Goal: Information Seeking & Learning: Check status

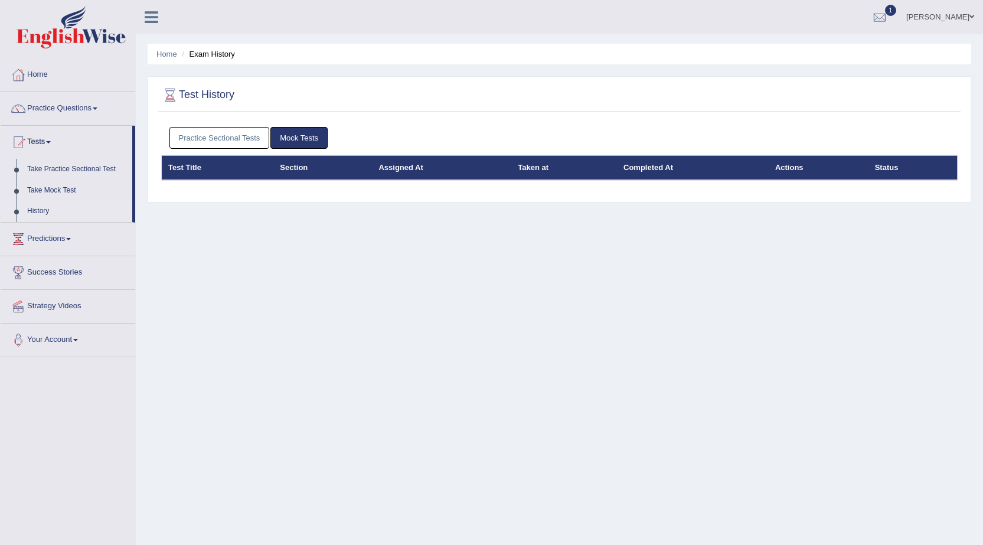
click at [40, 212] on link "History" at bounding box center [77, 211] width 110 height 21
click at [224, 139] on link "Practice Sectional Tests" at bounding box center [219, 138] width 100 height 22
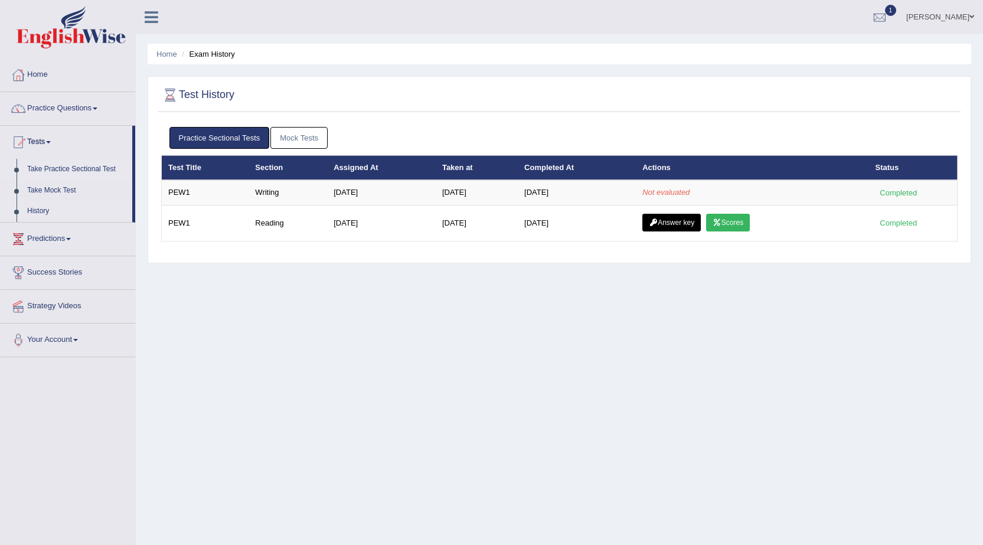
click at [97, 162] on link "Take Practice Sectional Test" at bounding box center [77, 169] width 110 height 21
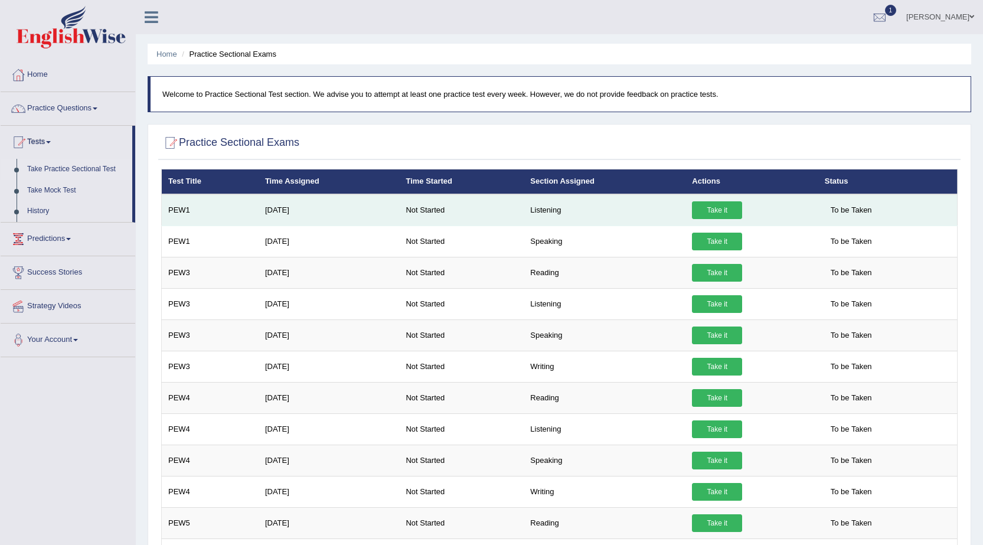
click at [717, 207] on link "Take it" at bounding box center [717, 210] width 50 height 18
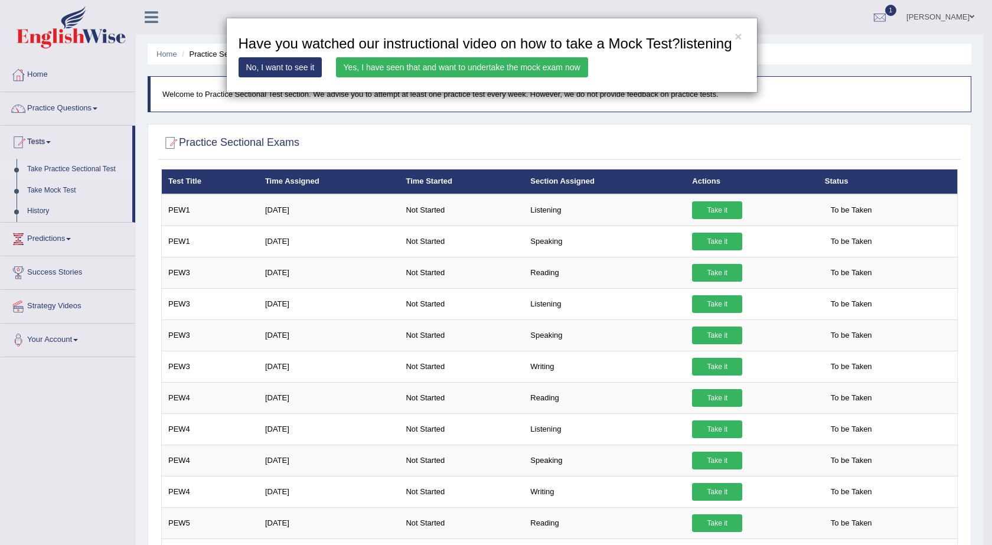
click at [102, 107] on div "× Have you watched our instructional video on how to take a Mock Test?listening…" at bounding box center [496, 272] width 992 height 545
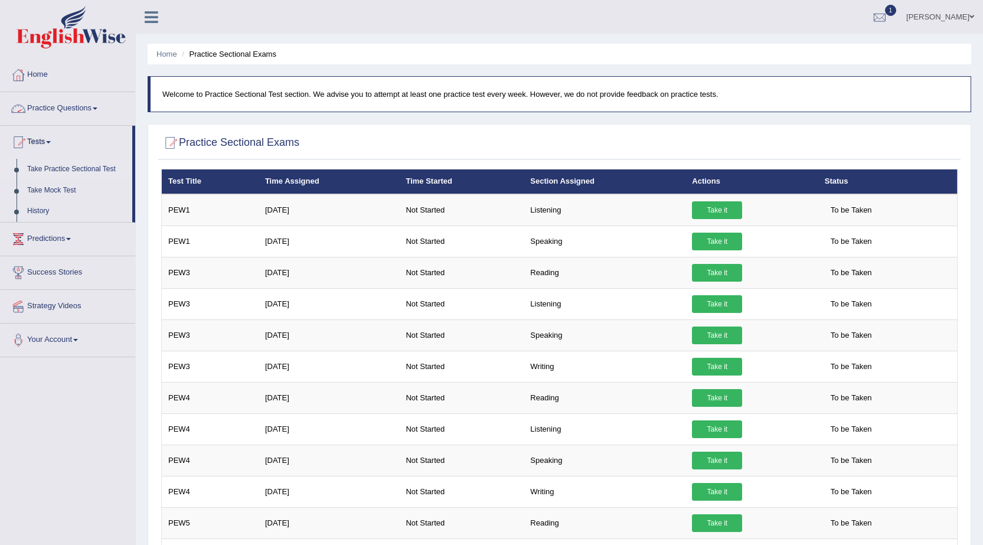
click at [102, 107] on link "Practice Questions" at bounding box center [68, 107] width 135 height 30
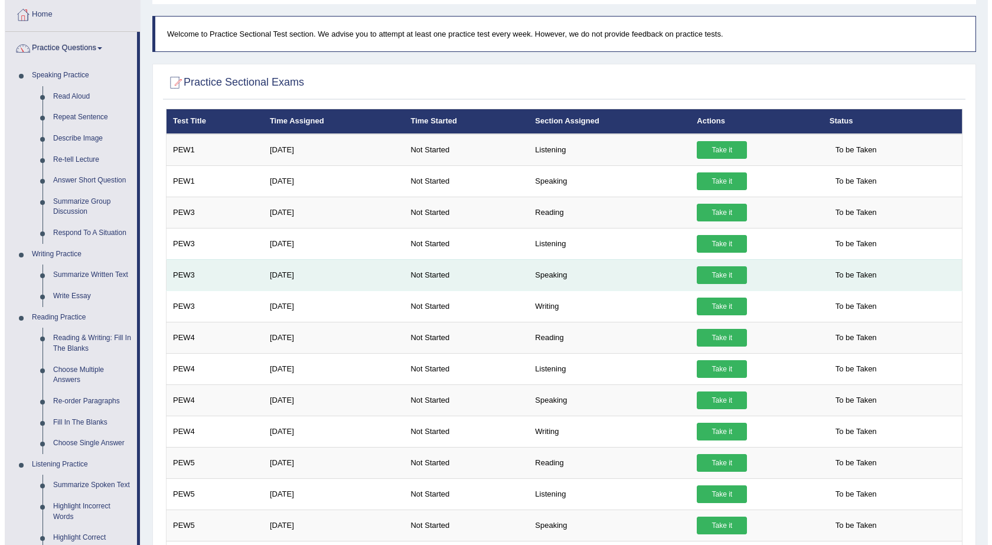
scroll to position [118, 0]
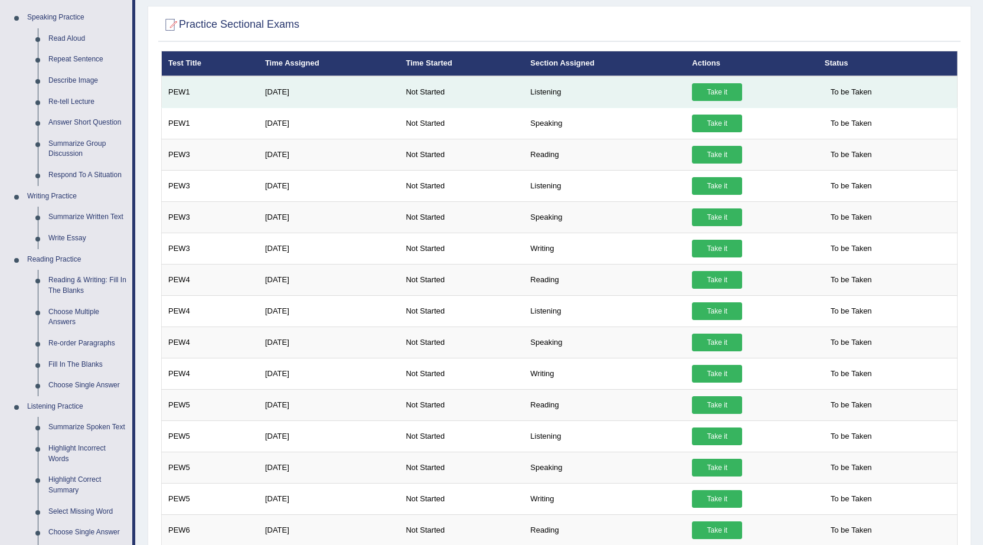
click at [705, 89] on link "Take it" at bounding box center [717, 92] width 50 height 18
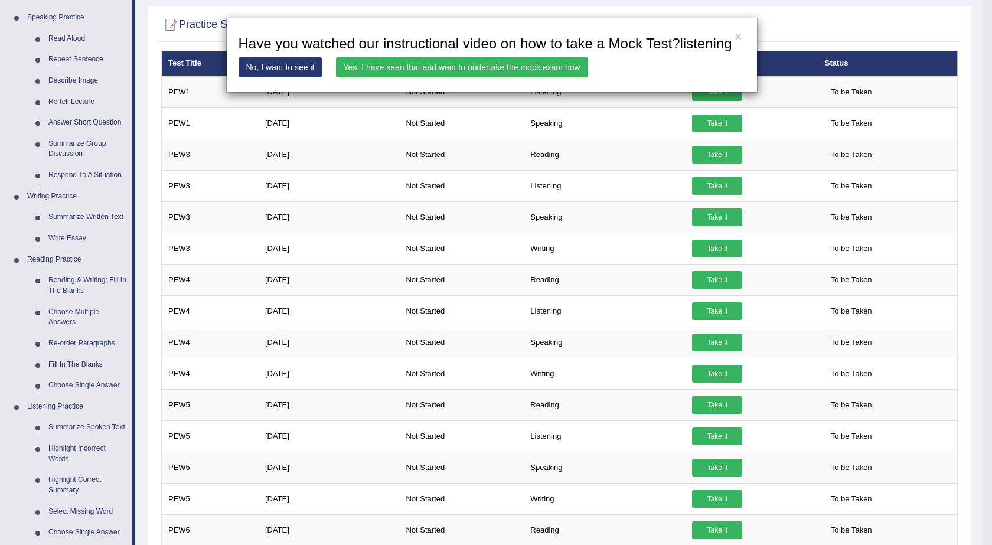
click at [488, 57] on link "Yes, I have seen that and want to undertake the mock exam now" at bounding box center [462, 67] width 252 height 20
click at [479, 64] on link "Yes, I have seen that and want to undertake the mock exam now" at bounding box center [462, 67] width 252 height 20
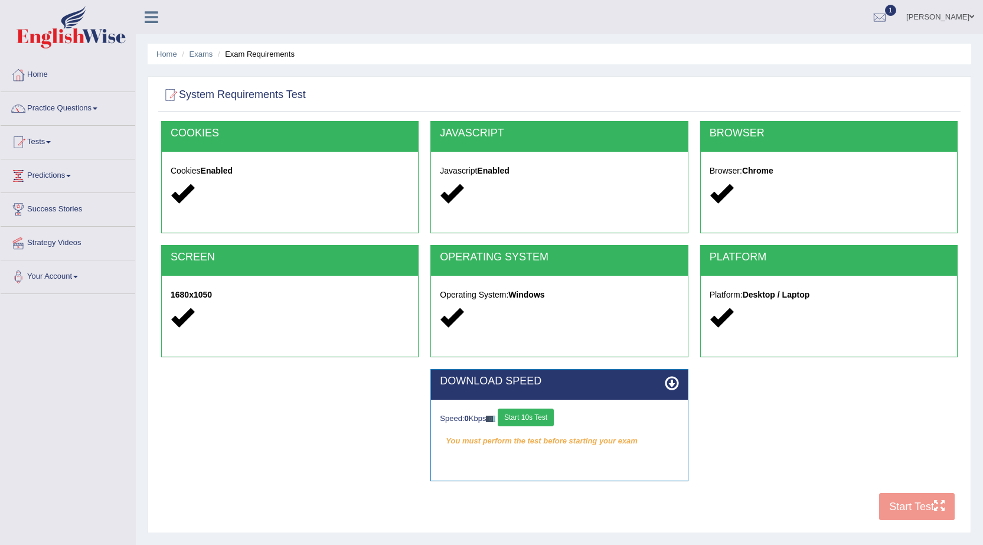
click at [546, 416] on button "Start 10s Test" at bounding box center [526, 418] width 56 height 18
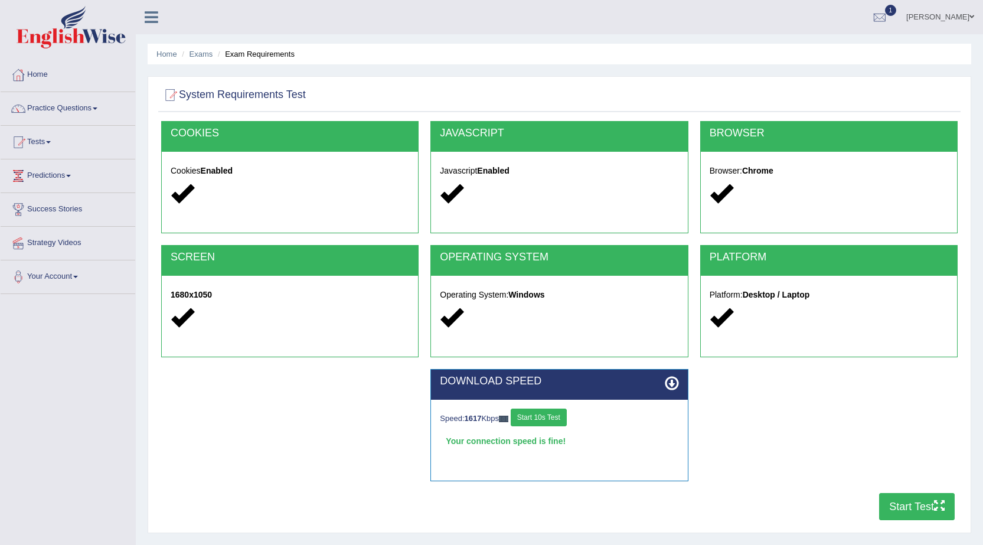
click at [945, 500] on button "Start Test" at bounding box center [917, 506] width 76 height 27
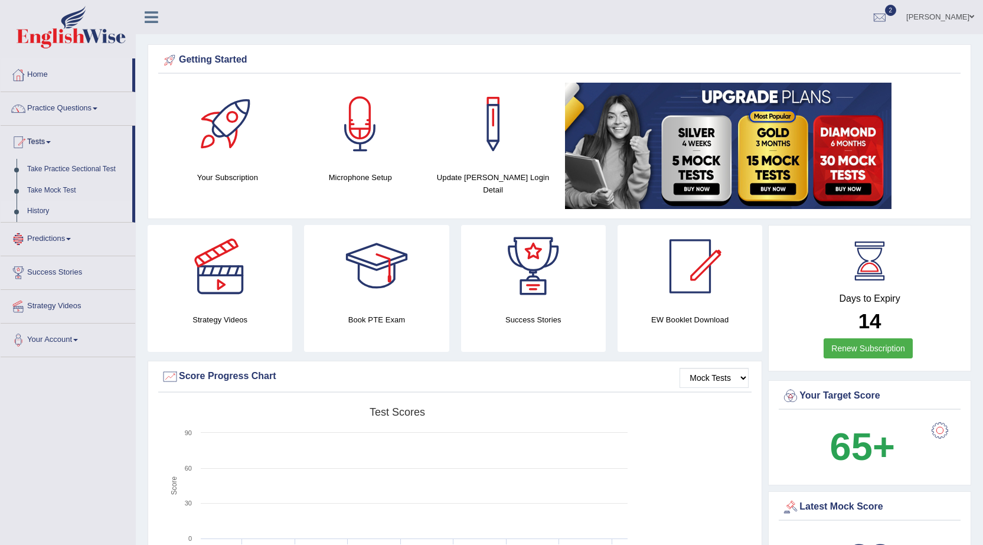
click at [50, 208] on link "History" at bounding box center [77, 211] width 110 height 21
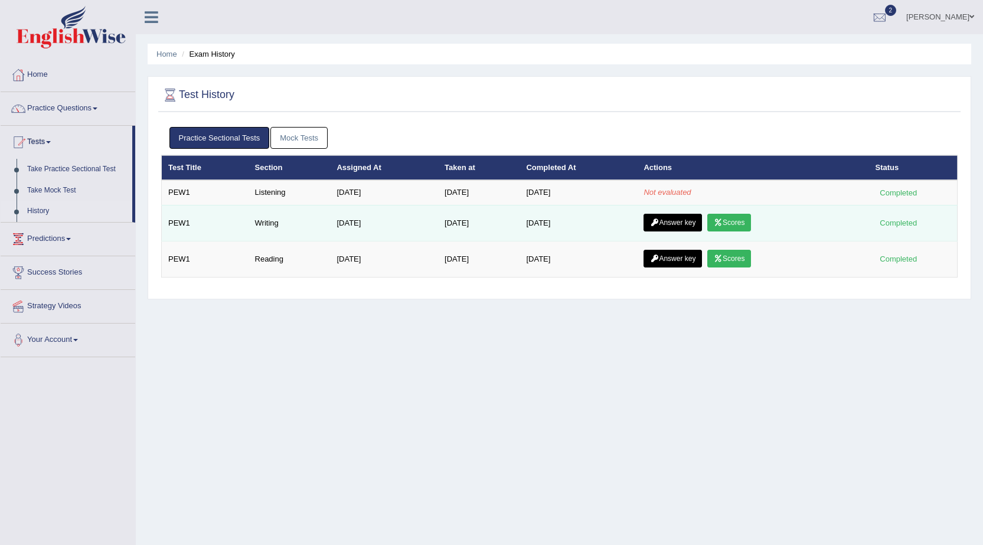
click at [723, 225] on icon at bounding box center [718, 222] width 9 height 7
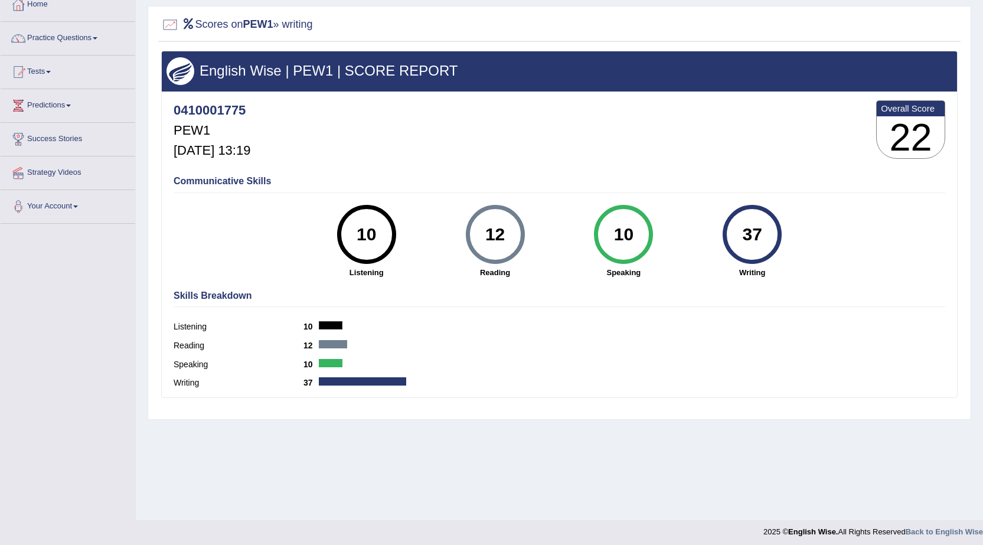
scroll to position [75, 0]
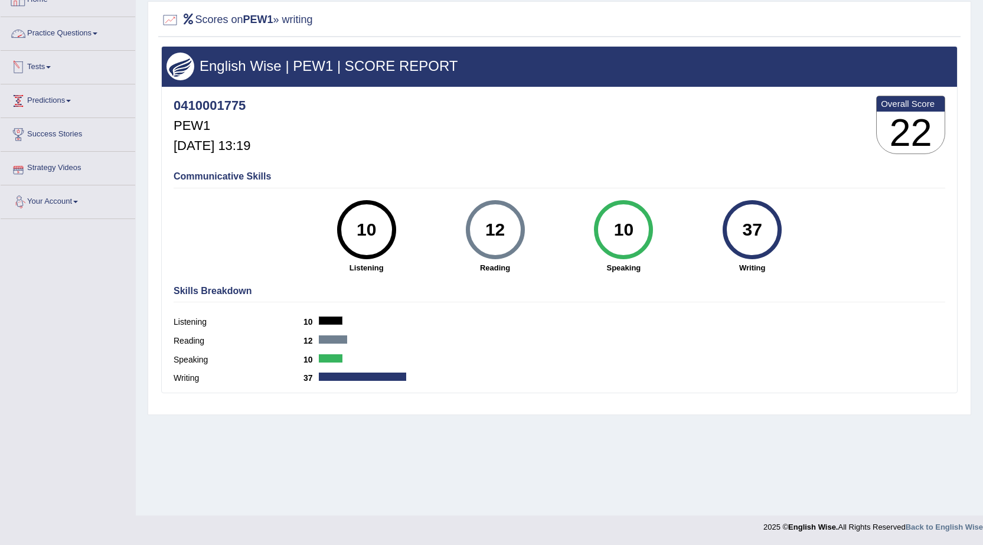
click at [51, 67] on span at bounding box center [48, 67] width 5 height 2
click at [37, 136] on link "History" at bounding box center [77, 136] width 110 height 21
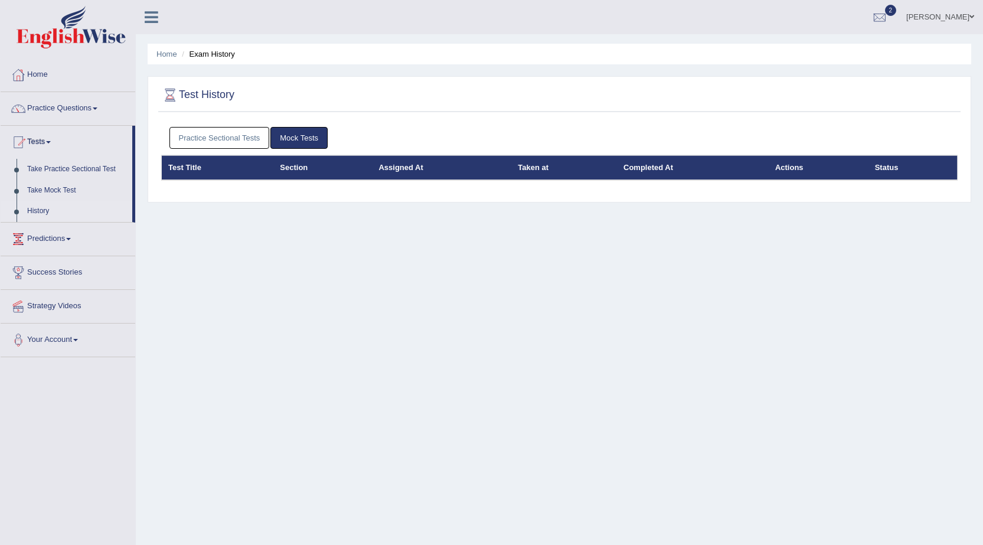
click at [231, 133] on link "Practice Sectional Tests" at bounding box center [219, 138] width 100 height 22
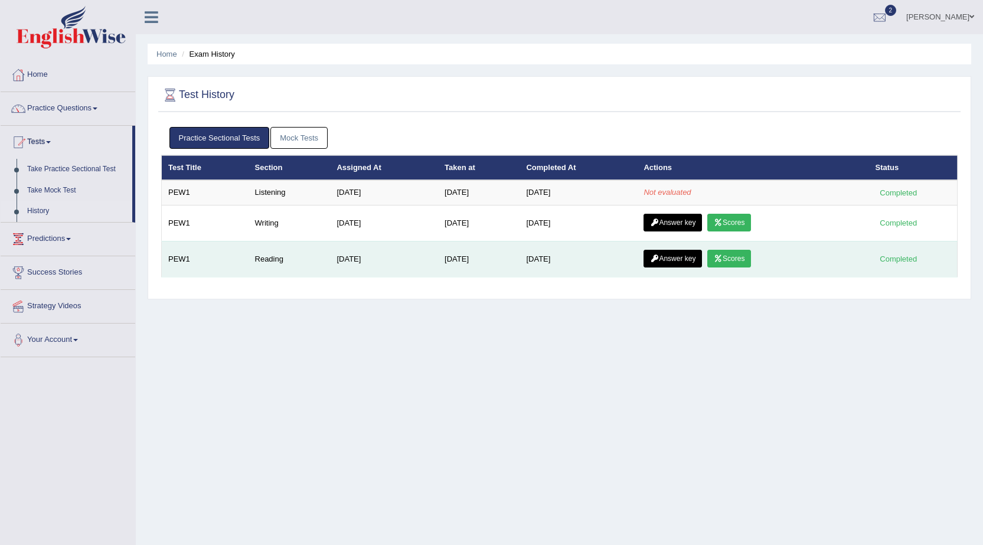
click at [743, 256] on link "Scores" at bounding box center [729, 259] width 44 height 18
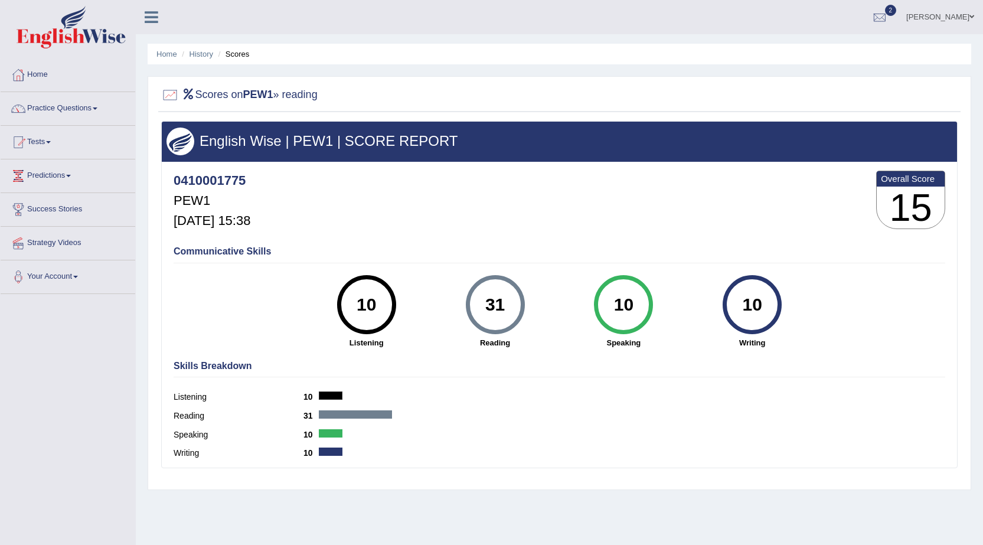
click at [57, 143] on link "Tests" at bounding box center [68, 141] width 135 height 30
click at [38, 208] on link "History" at bounding box center [77, 211] width 110 height 21
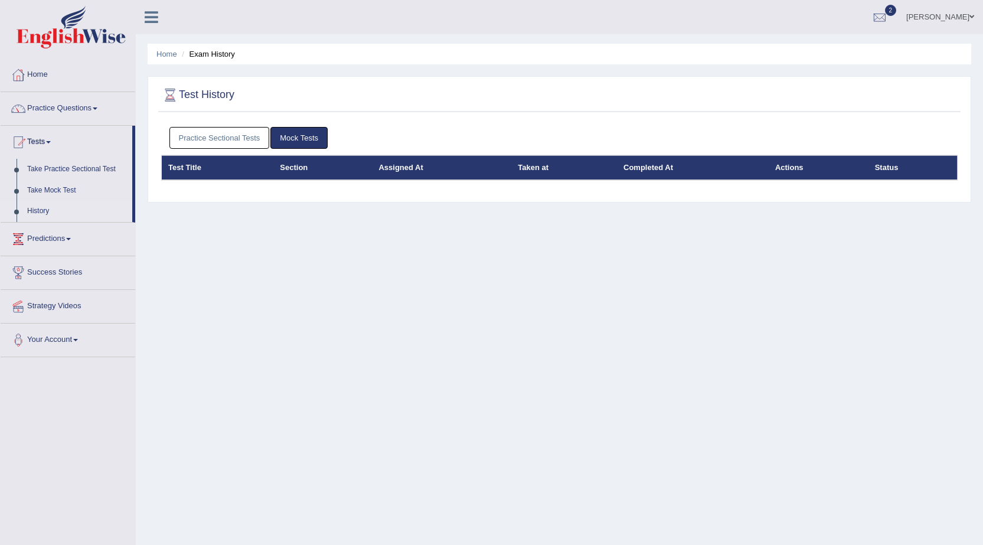
click at [196, 132] on link "Practice Sectional Tests" at bounding box center [219, 138] width 100 height 22
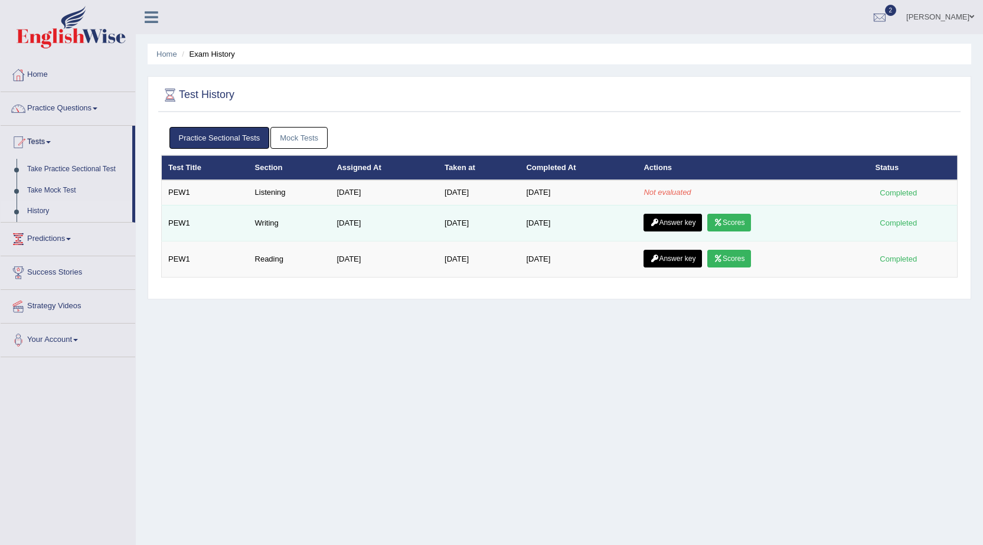
click at [737, 224] on link "Scores" at bounding box center [729, 223] width 44 height 18
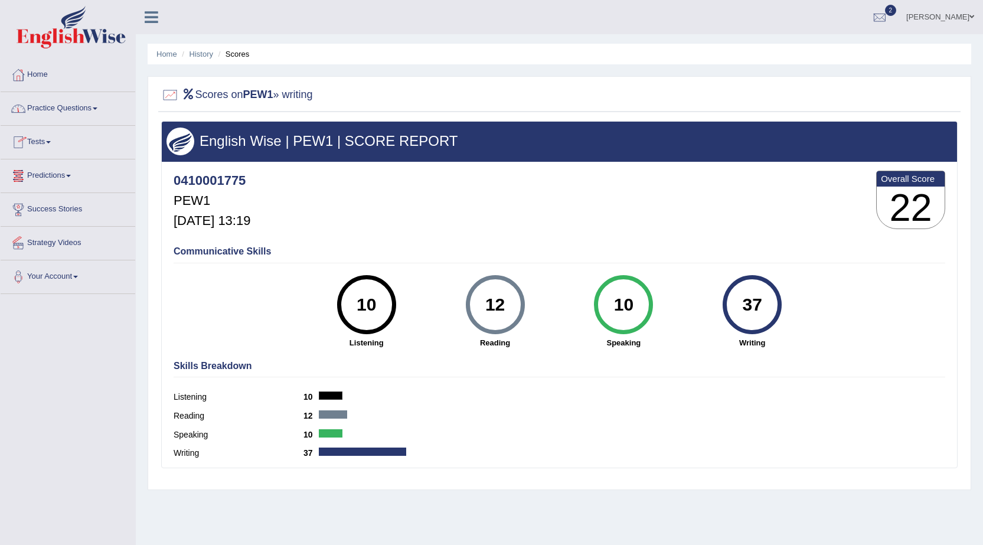
click at [44, 140] on link "Tests" at bounding box center [68, 141] width 135 height 30
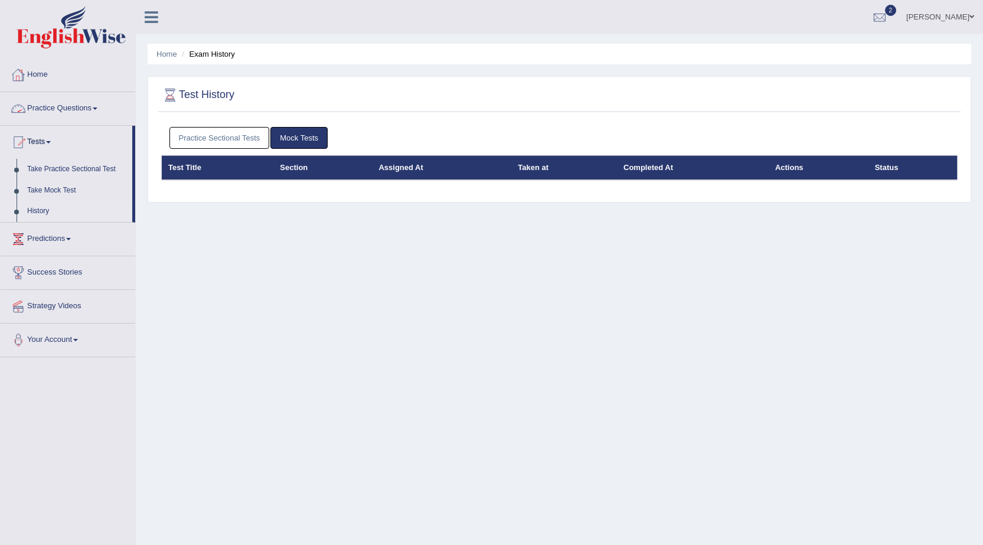
click at [214, 130] on link "Practice Sectional Tests" at bounding box center [219, 138] width 100 height 22
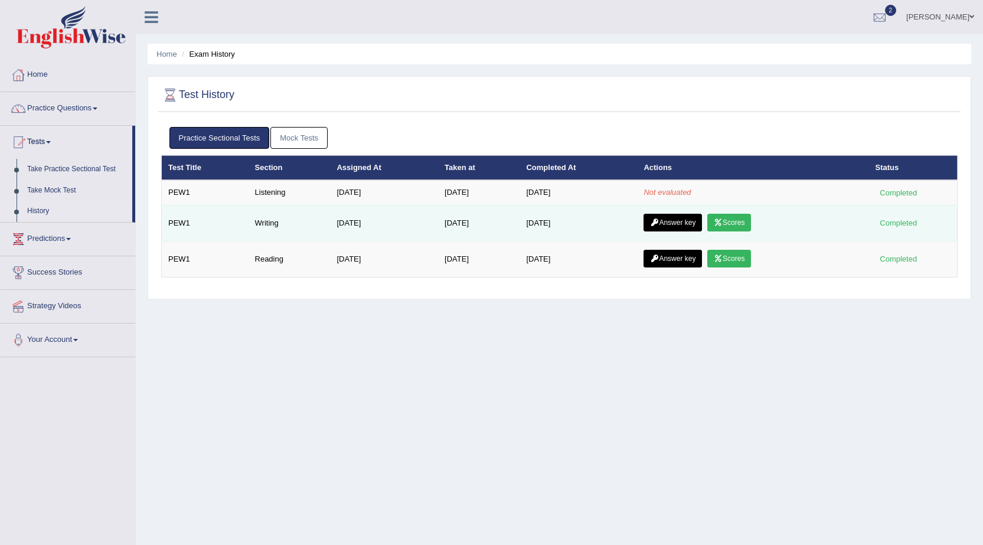
click at [671, 219] on link "Answer key" at bounding box center [673, 223] width 58 height 18
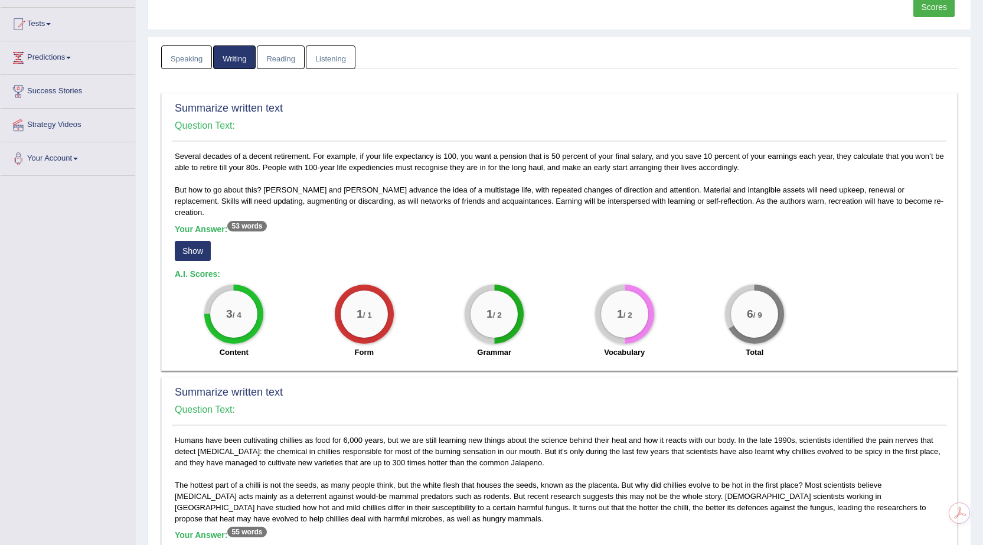
scroll to position [177, 0]
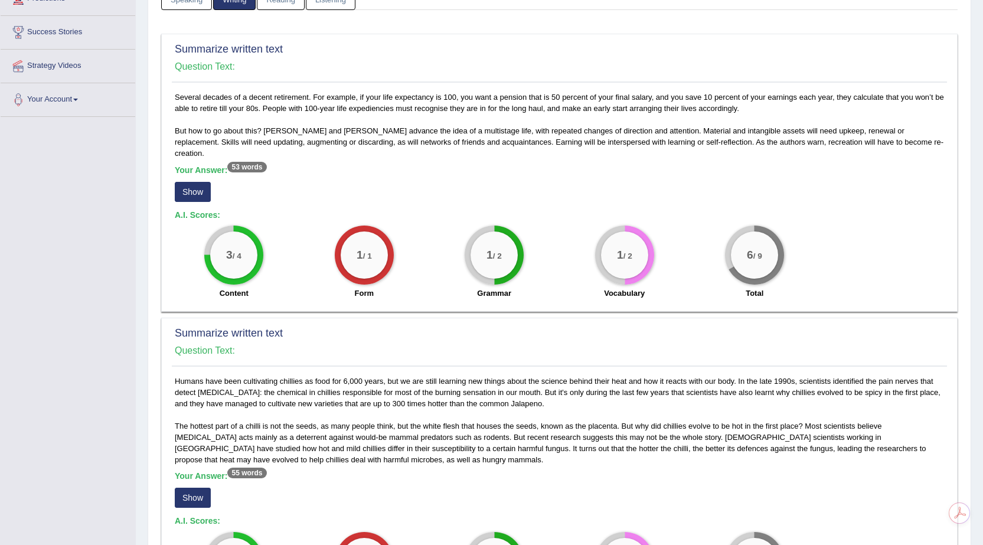
click at [189, 182] on button "Show" at bounding box center [193, 192] width 36 height 20
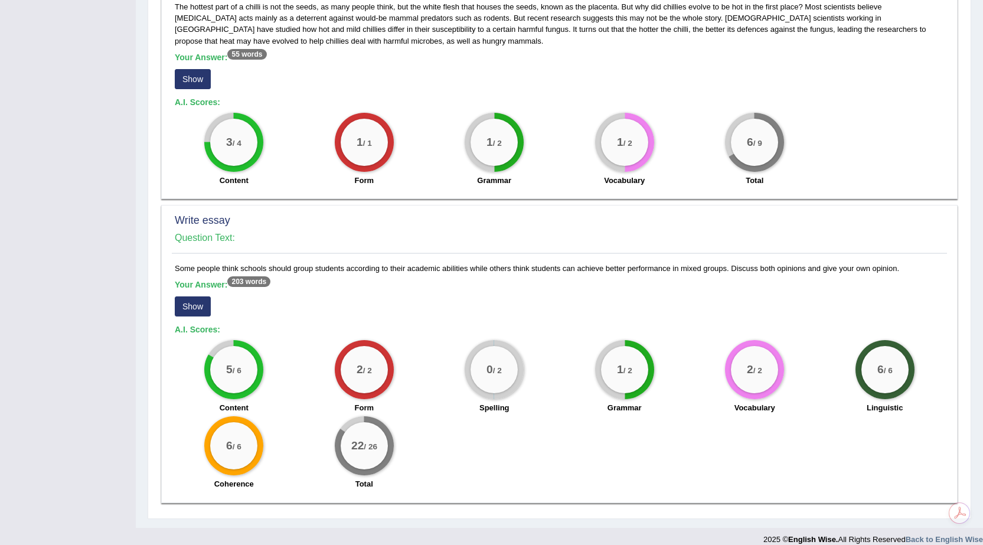
scroll to position [597, 0]
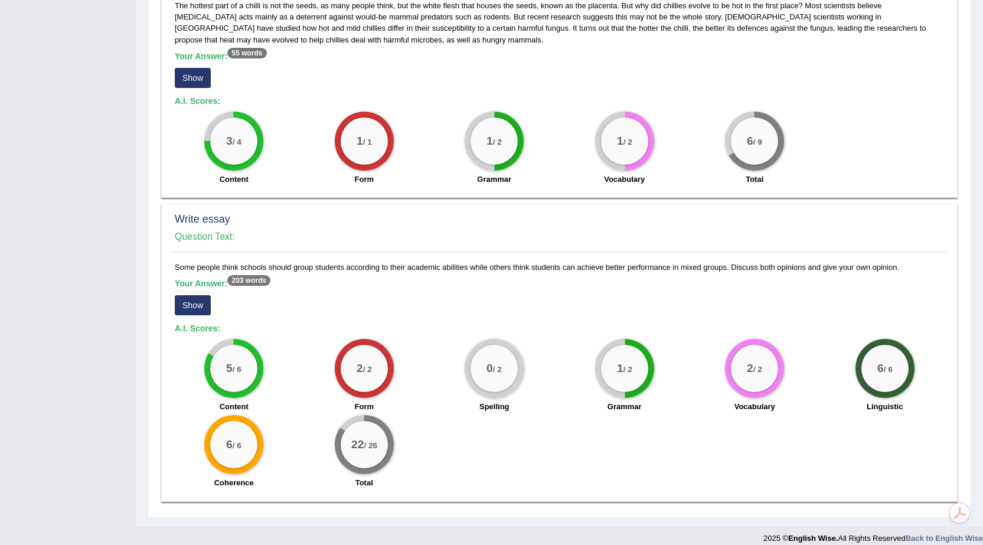
click at [254, 262] on div "Some people think schools should group students according to their academic abi…" at bounding box center [559, 379] width 775 height 234
click at [254, 275] on sup "203 words" at bounding box center [248, 280] width 43 height 11
click at [201, 296] on button "Show" at bounding box center [193, 305] width 36 height 20
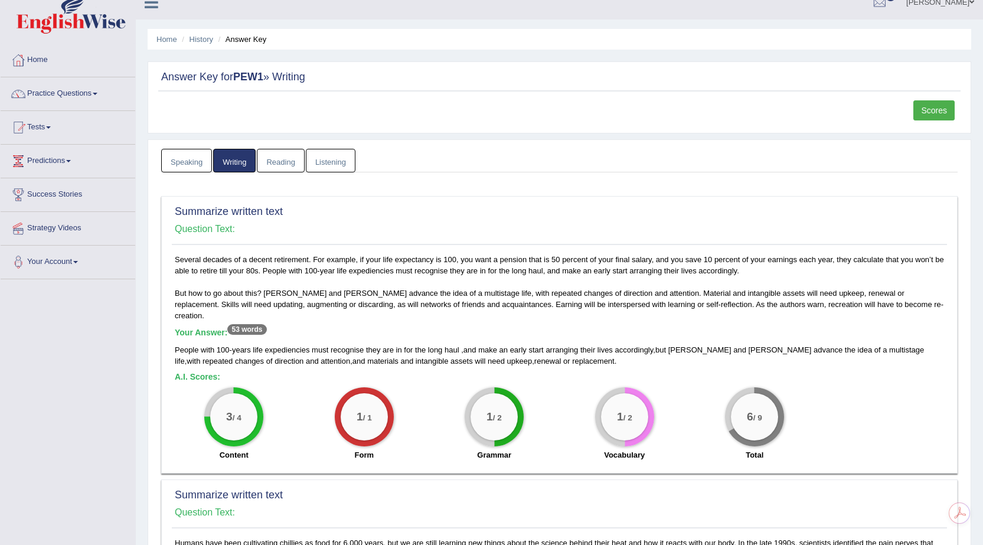
scroll to position [0, 0]
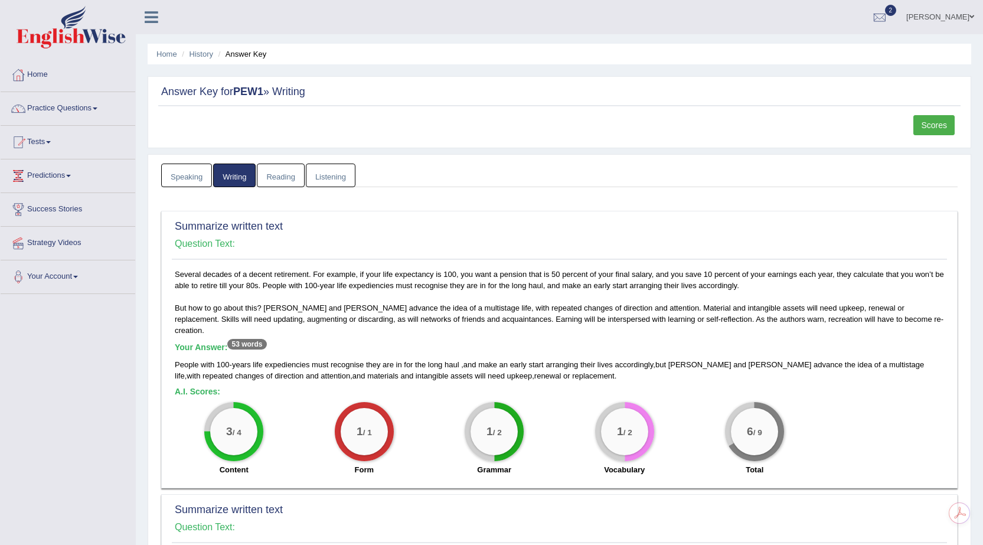
click at [335, 181] on link "Listening" at bounding box center [331, 176] width 50 height 24
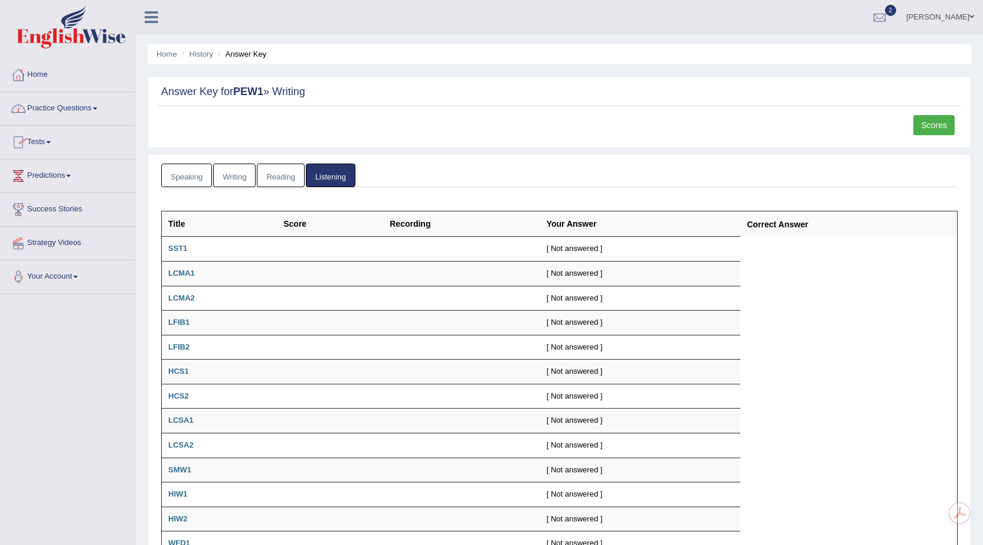
click at [47, 138] on link "Tests" at bounding box center [68, 141] width 135 height 30
click at [53, 187] on link "Take Mock Test" at bounding box center [77, 190] width 110 height 21
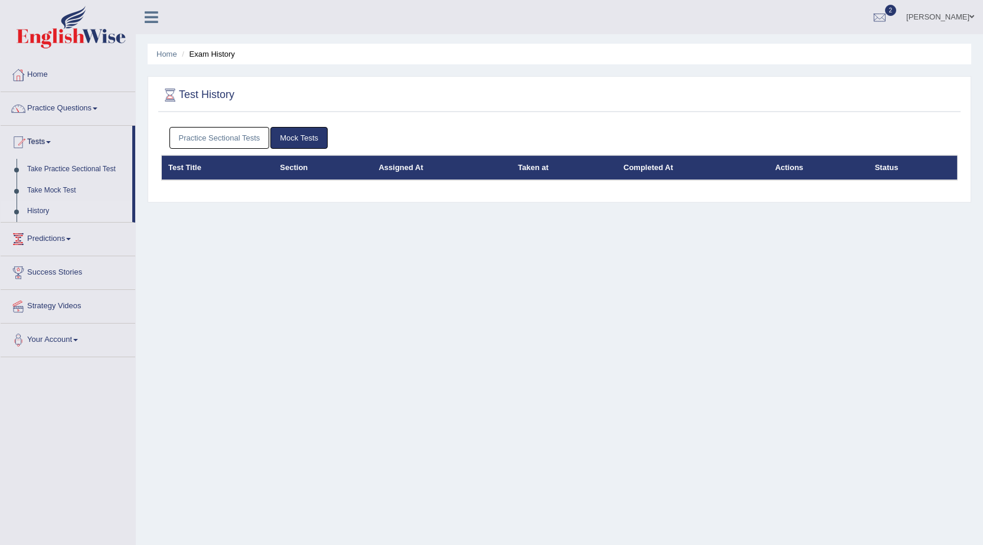
click at [186, 130] on link "Practice Sectional Tests" at bounding box center [219, 138] width 100 height 22
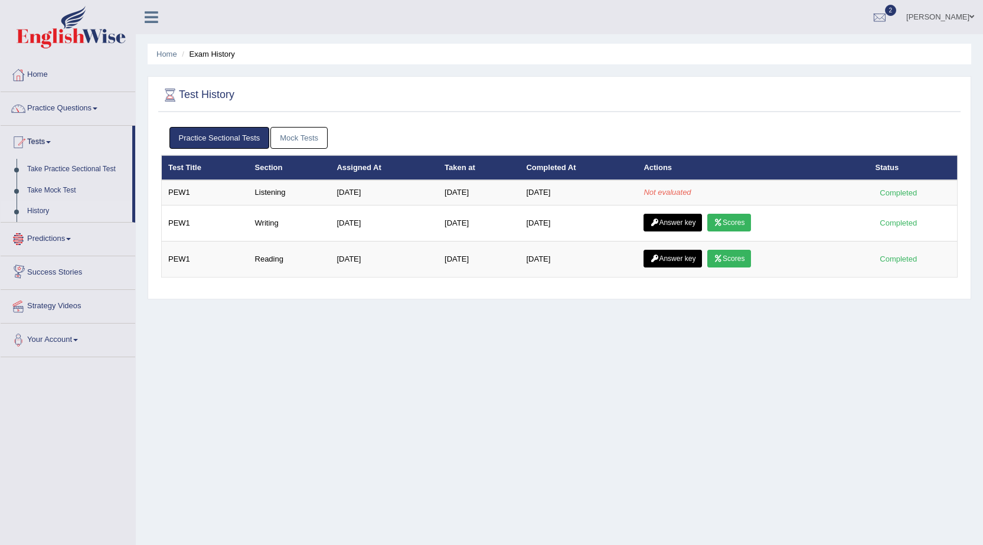
click at [305, 137] on link "Mock Tests" at bounding box center [298, 138] width 57 height 22
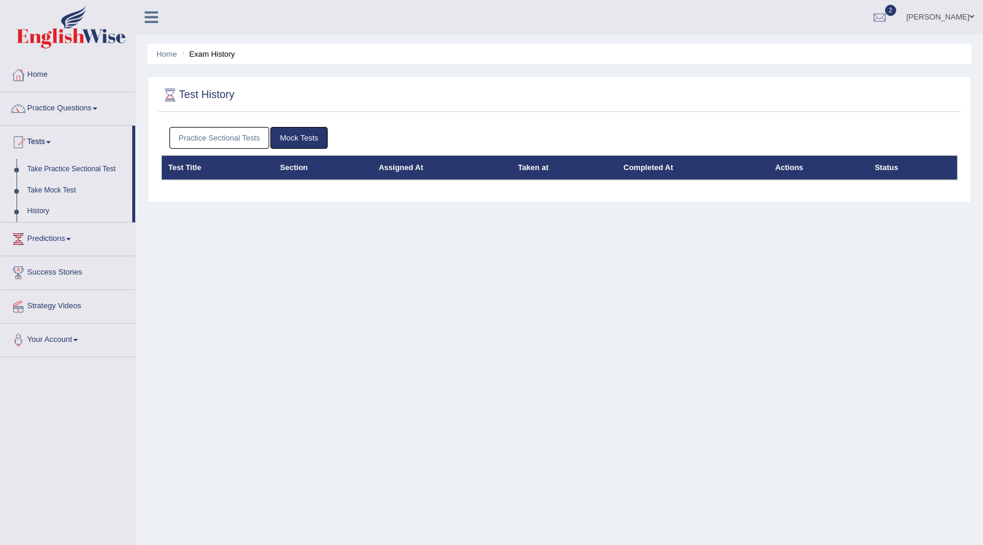
click at [203, 141] on link "Practice Sectional Tests" at bounding box center [219, 138] width 100 height 22
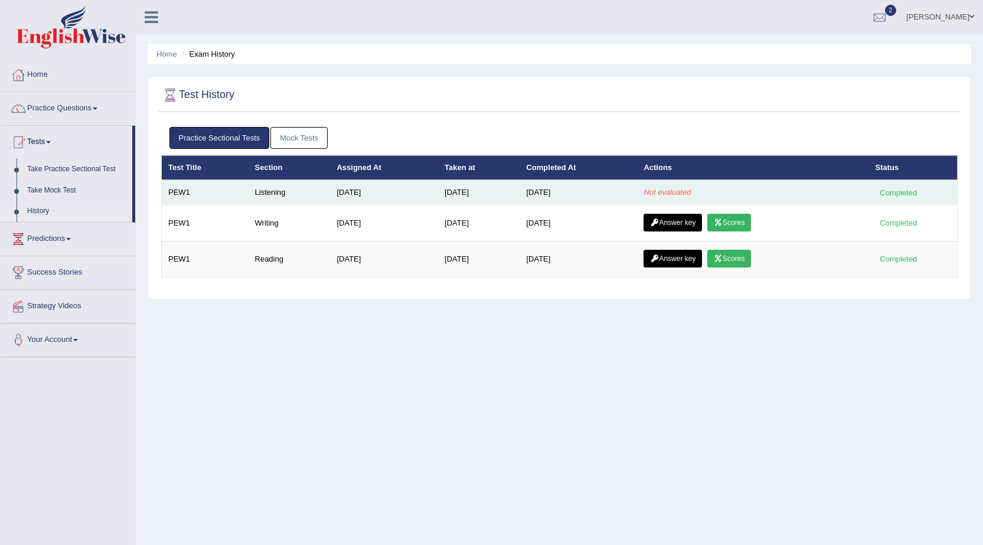
click at [658, 187] on td "Not evaluated" at bounding box center [752, 192] width 231 height 25
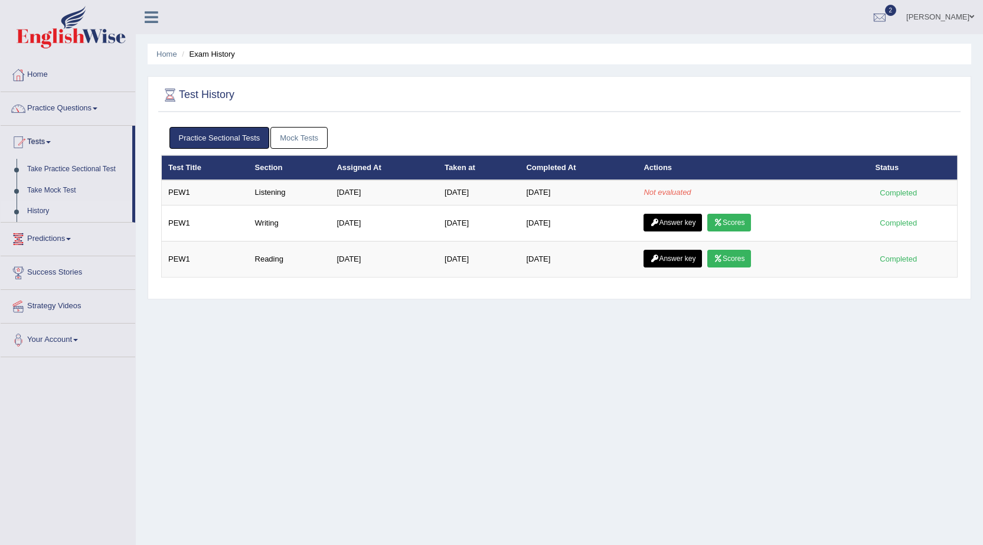
click at [311, 144] on link "Mock Tests" at bounding box center [298, 138] width 57 height 22
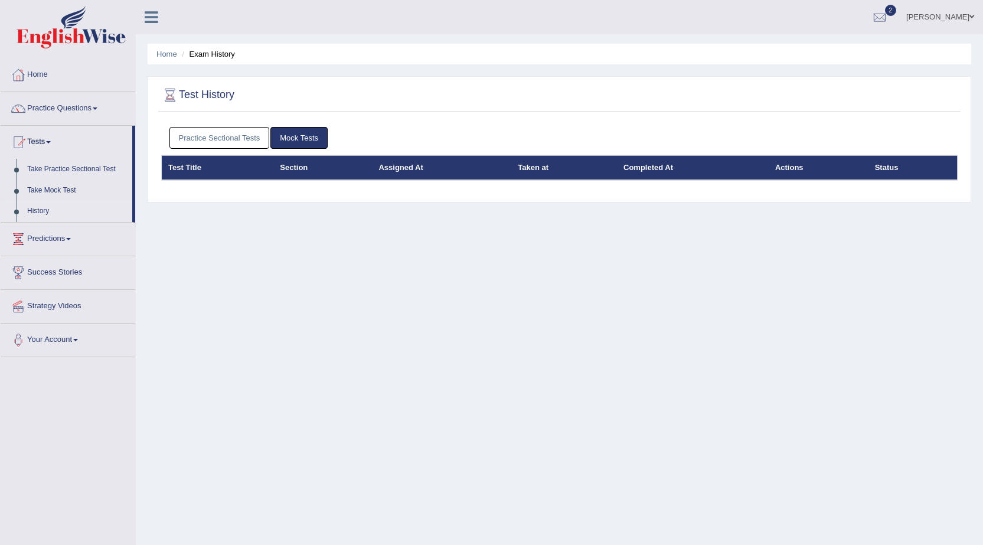
click at [254, 148] on link "Practice Sectional Tests" at bounding box center [219, 138] width 100 height 22
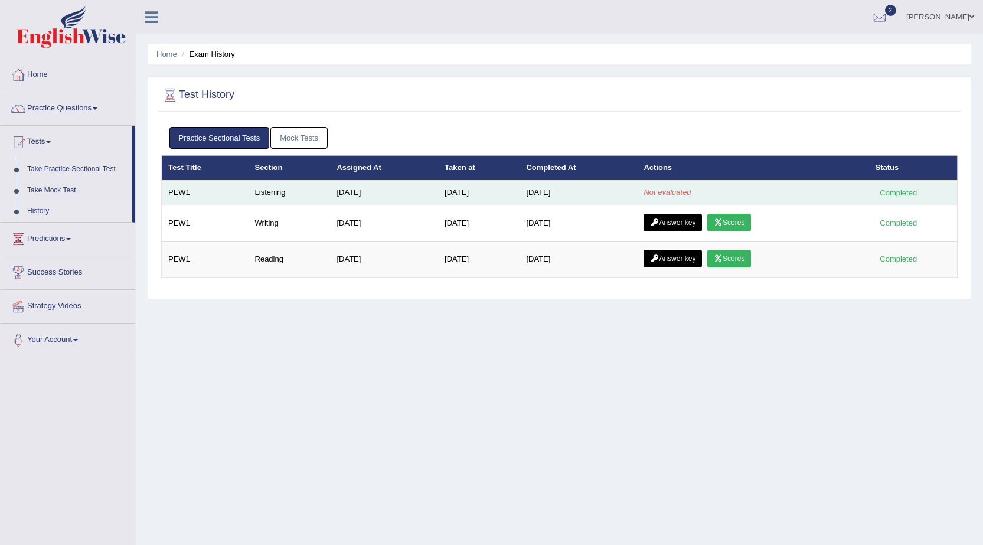
click at [686, 193] on em "Not evaluated" at bounding box center [667, 192] width 47 height 9
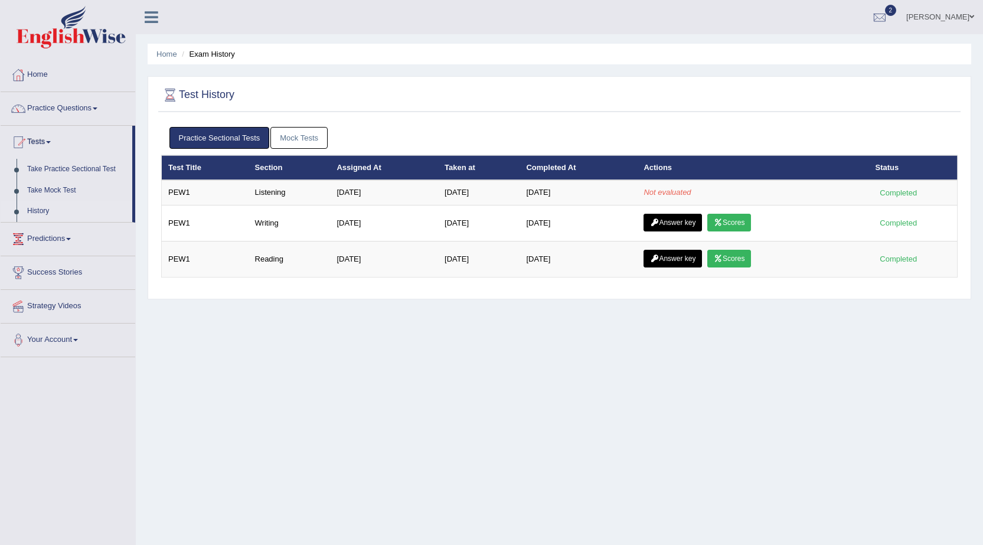
click at [295, 134] on link "Mock Tests" at bounding box center [298, 138] width 57 height 22
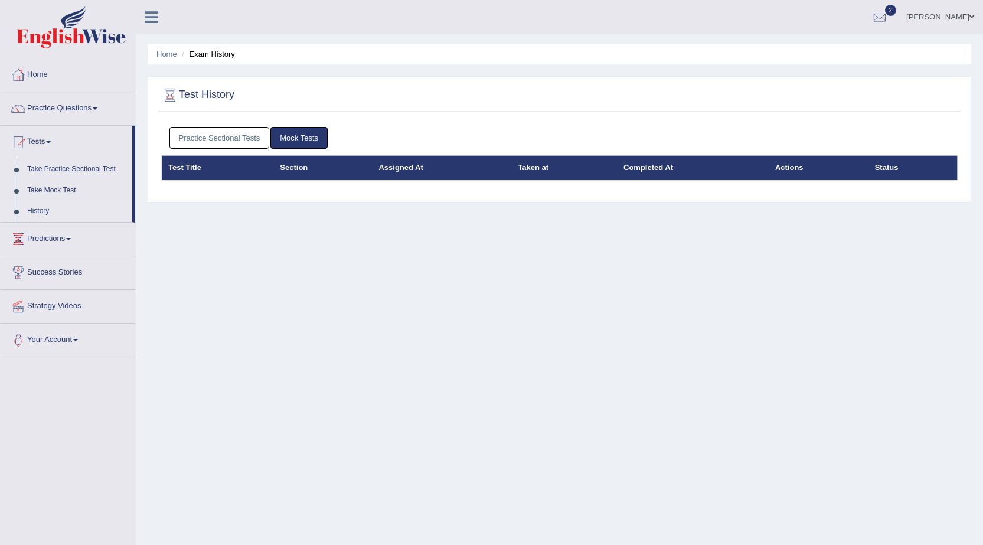
click at [215, 135] on link "Practice Sectional Tests" at bounding box center [219, 138] width 100 height 22
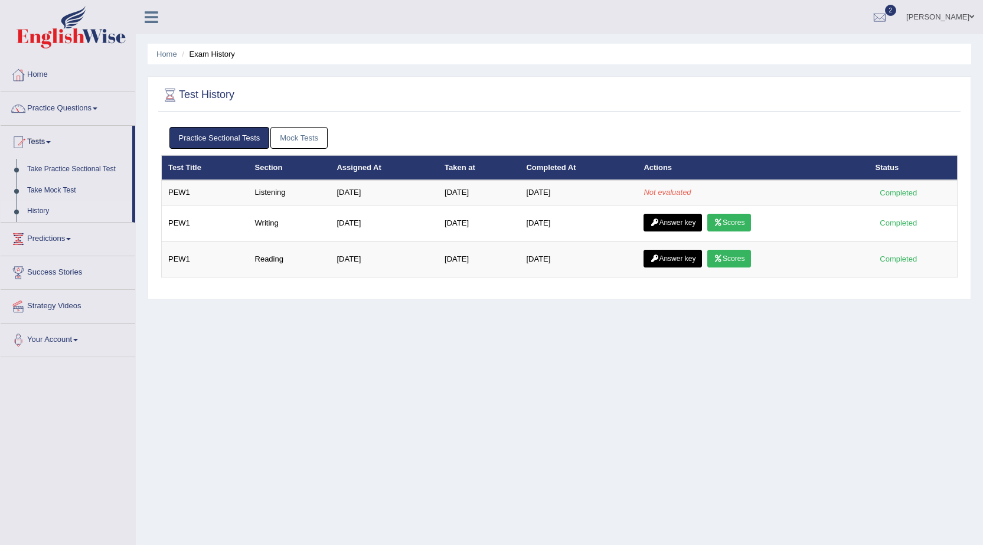
click at [299, 132] on link "Mock Tests" at bounding box center [298, 138] width 57 height 22
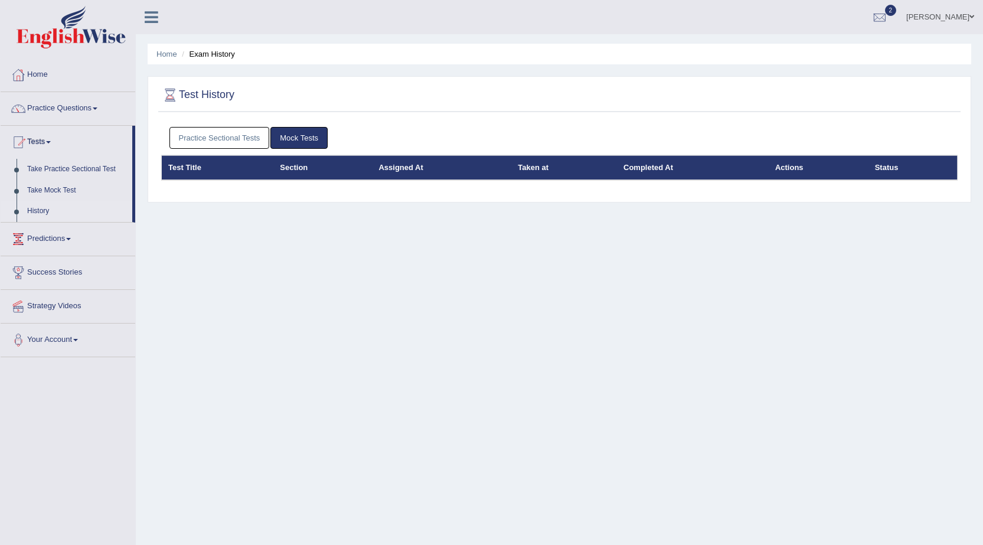
click at [240, 133] on link "Practice Sectional Tests" at bounding box center [219, 138] width 100 height 22
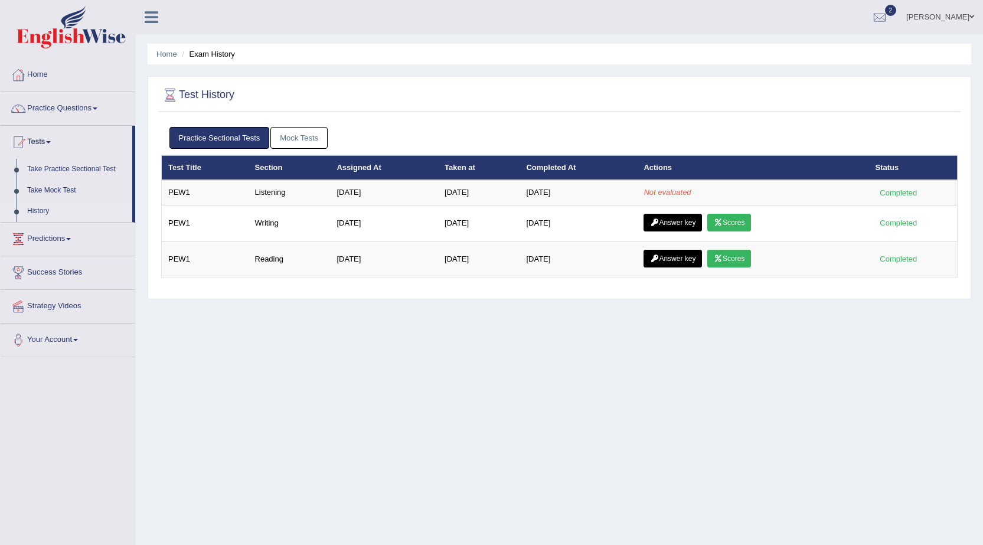
click at [295, 136] on link "Mock Tests" at bounding box center [298, 138] width 57 height 22
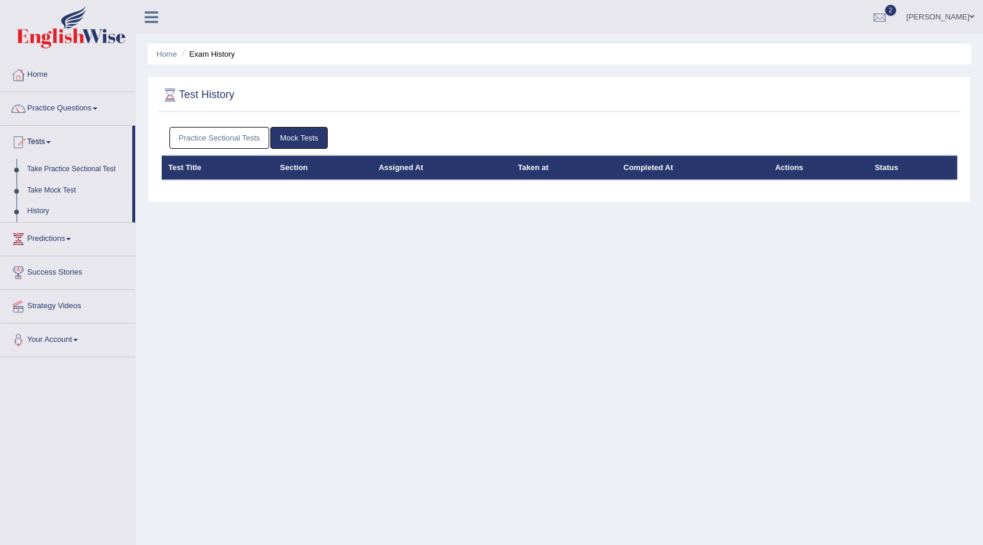
click at [252, 135] on link "Practice Sectional Tests" at bounding box center [219, 138] width 100 height 22
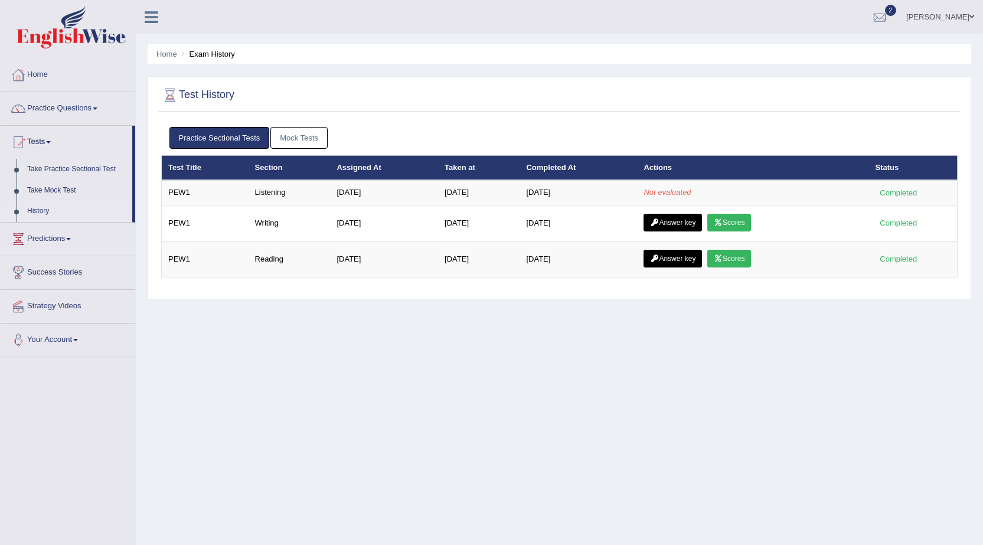
click at [291, 132] on link "Mock Tests" at bounding box center [298, 138] width 57 height 22
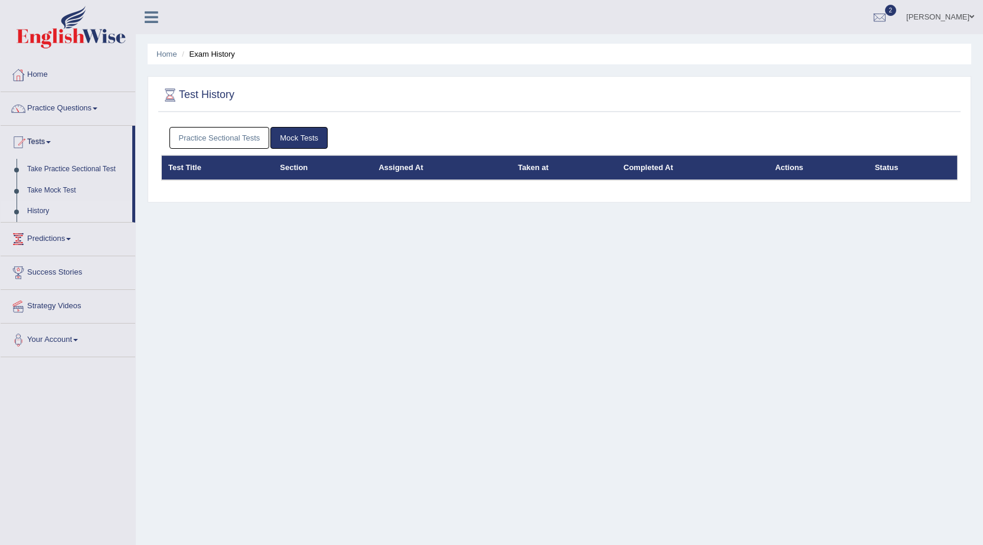
click at [225, 138] on link "Practice Sectional Tests" at bounding box center [219, 138] width 100 height 22
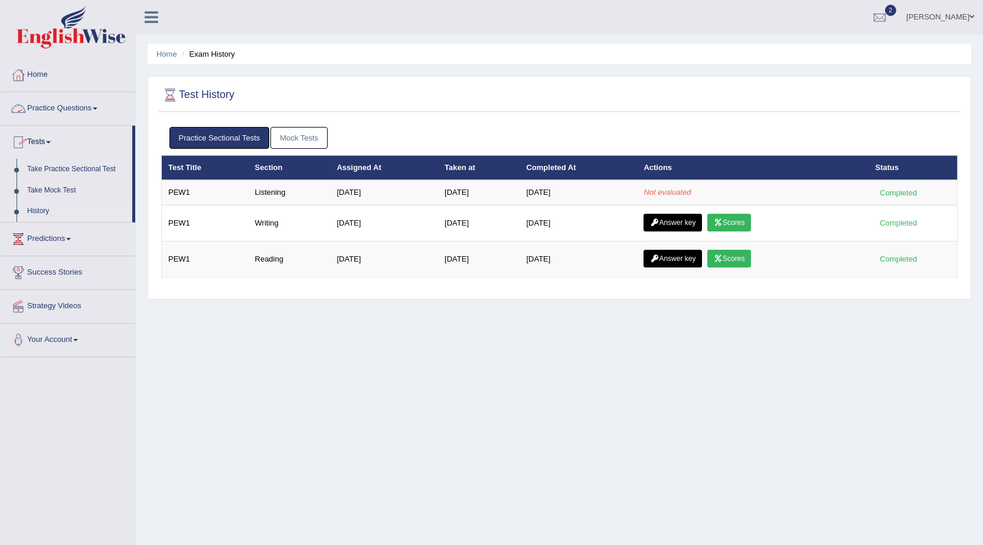
click at [97, 107] on span at bounding box center [95, 108] width 5 height 2
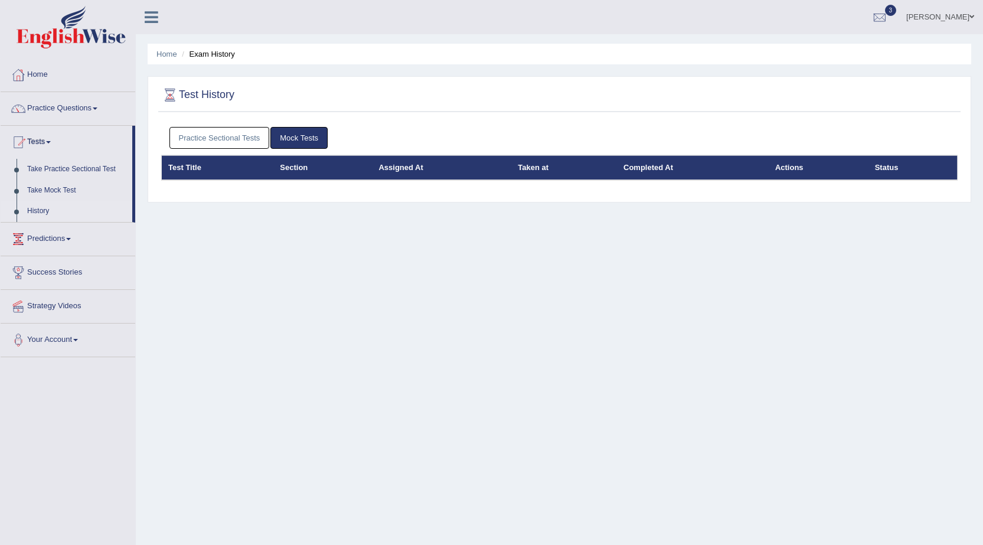
click at [210, 129] on link "Practice Sectional Tests" at bounding box center [219, 138] width 100 height 22
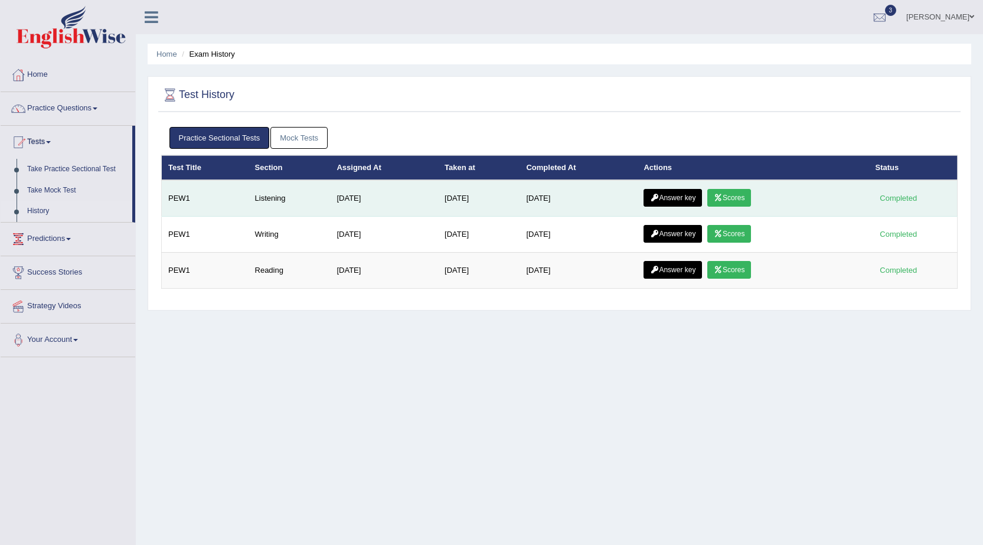
click at [723, 197] on icon at bounding box center [718, 197] width 9 height 7
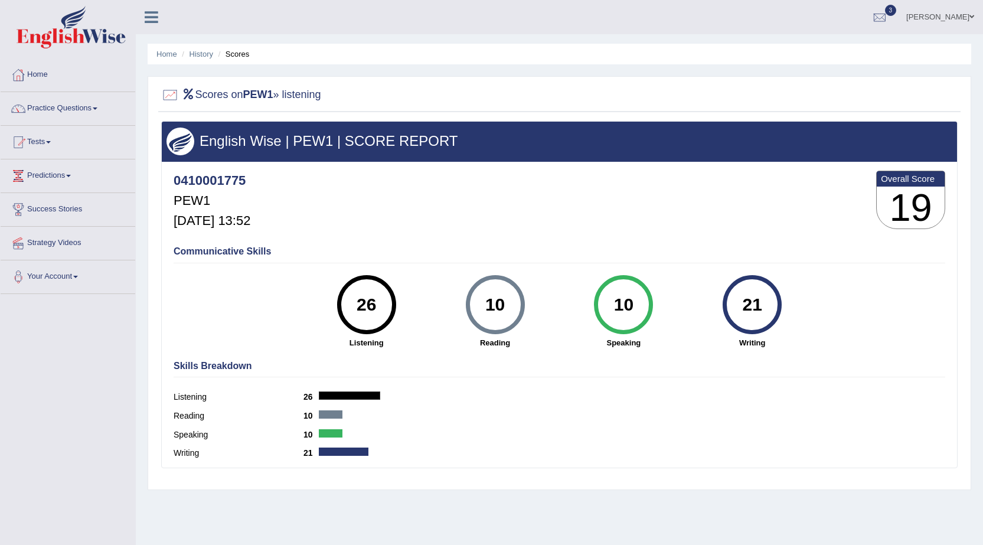
click at [52, 139] on link "Tests" at bounding box center [68, 141] width 135 height 30
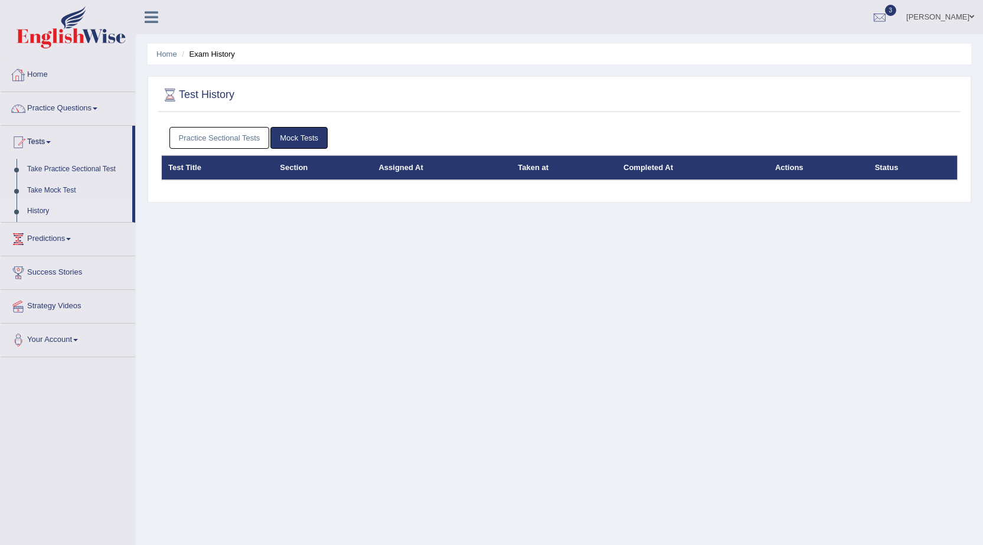
click at [235, 130] on link "Practice Sectional Tests" at bounding box center [219, 138] width 100 height 22
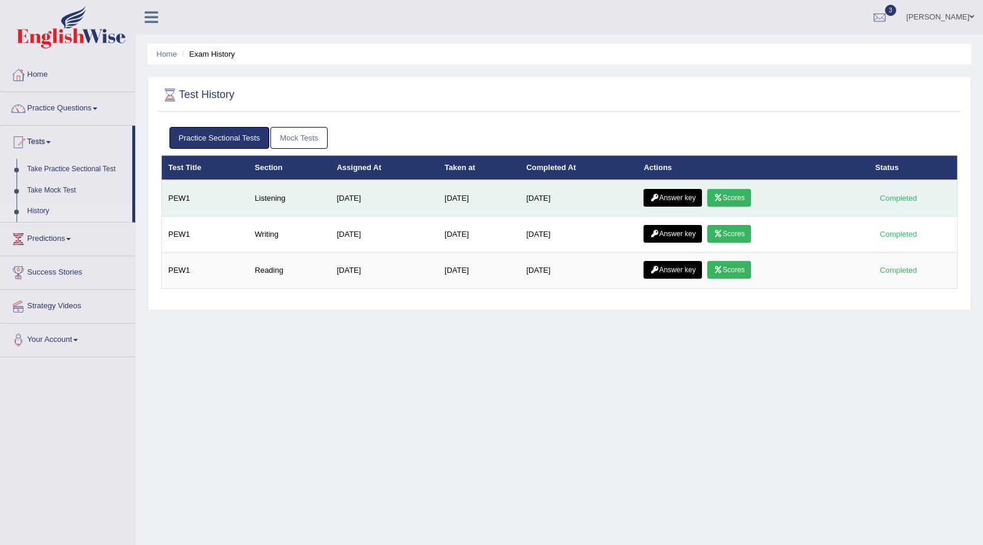
click at [690, 200] on link "Answer key" at bounding box center [673, 198] width 58 height 18
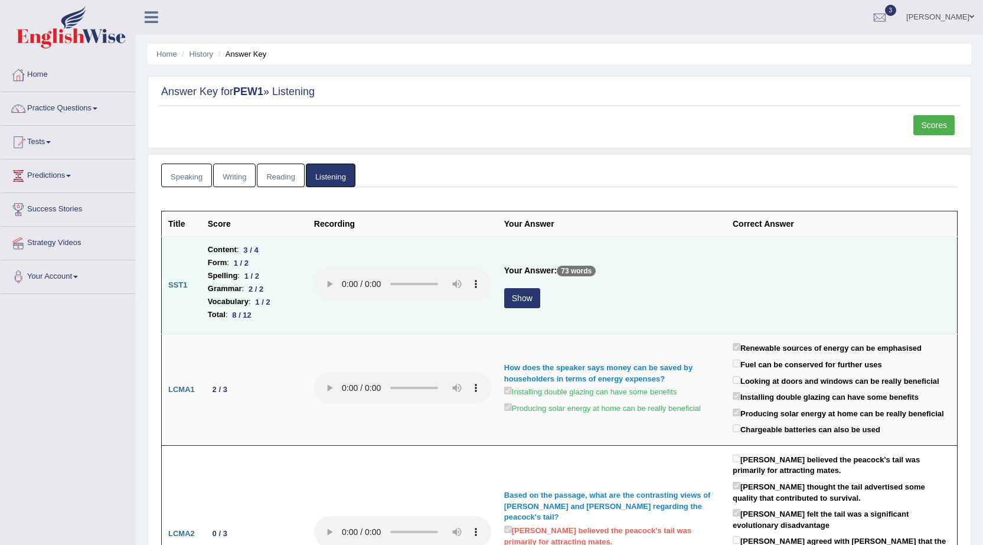
click at [513, 298] on button "Show" at bounding box center [522, 298] width 36 height 20
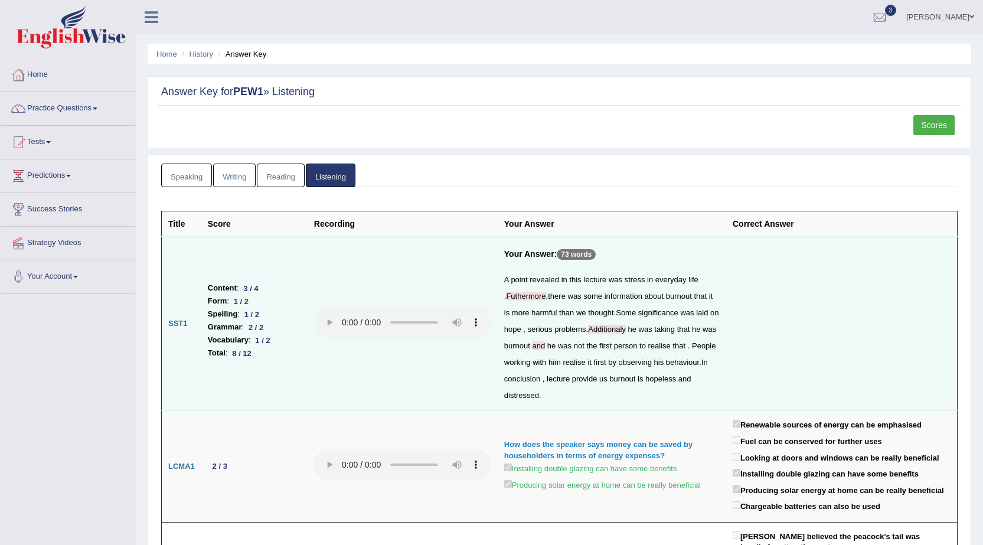
click at [97, 107] on span at bounding box center [95, 108] width 5 height 2
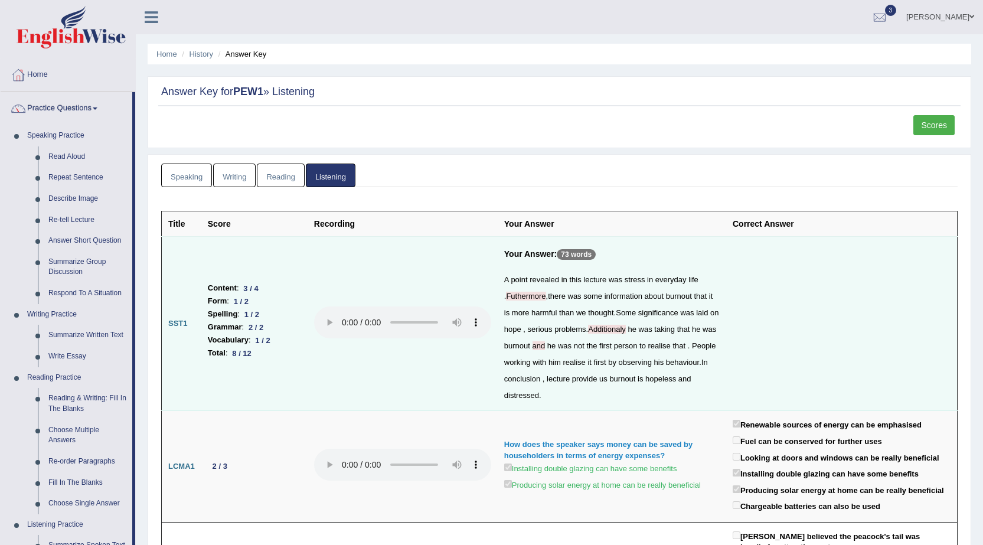
click at [932, 132] on link "Scores" at bounding box center [933, 125] width 41 height 20
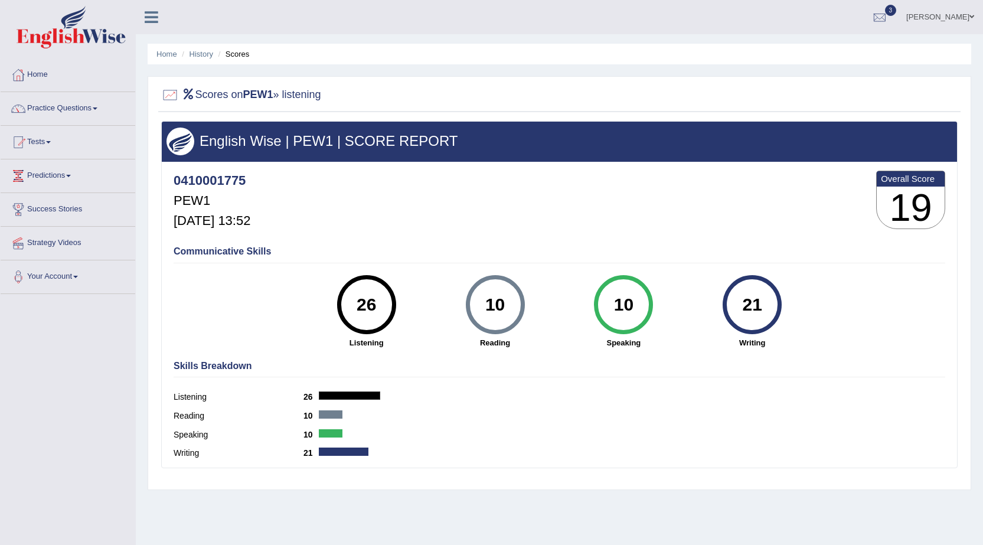
click at [51, 140] on link "Tests" at bounding box center [68, 141] width 135 height 30
click at [45, 210] on link "History" at bounding box center [77, 211] width 110 height 21
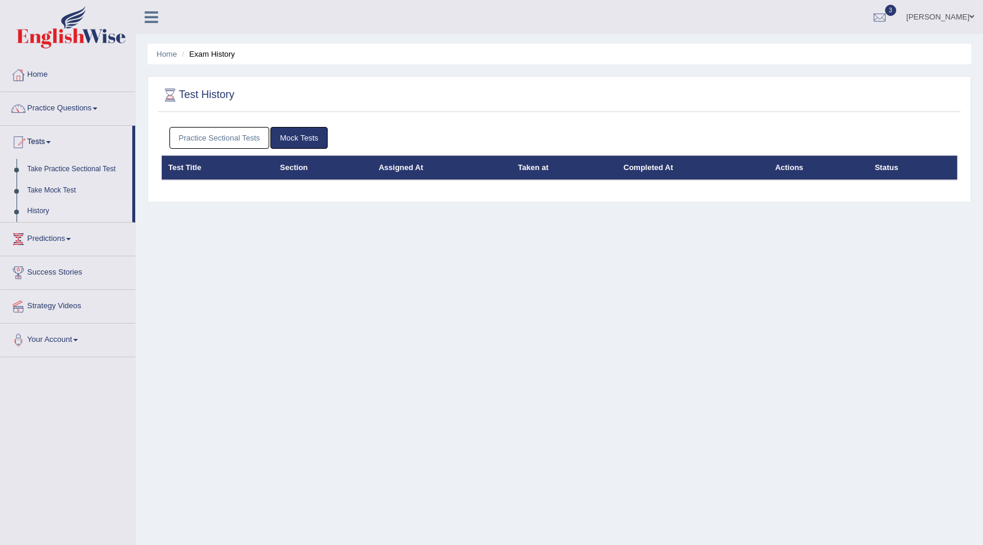
click at [195, 141] on link "Practice Sectional Tests" at bounding box center [219, 138] width 100 height 22
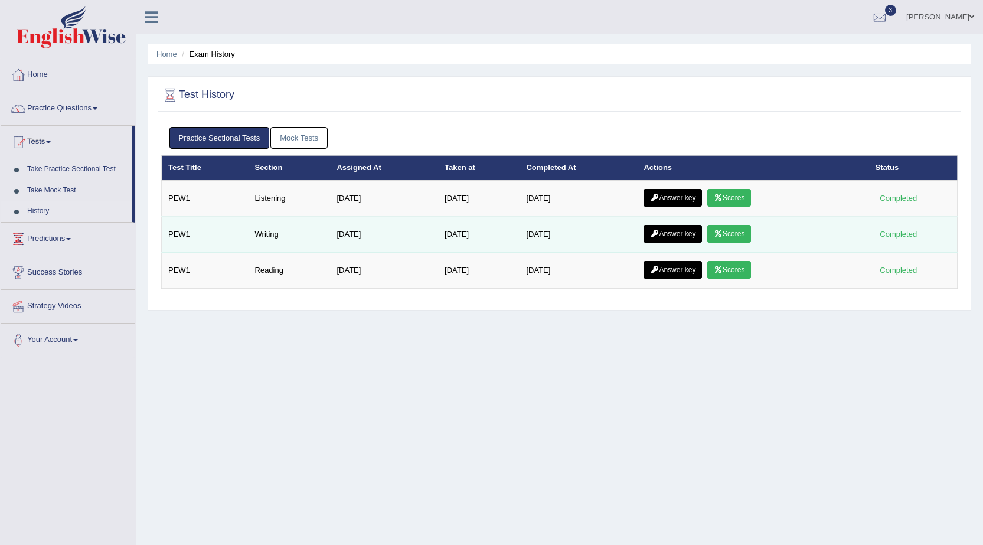
click at [739, 239] on link "Scores" at bounding box center [729, 234] width 44 height 18
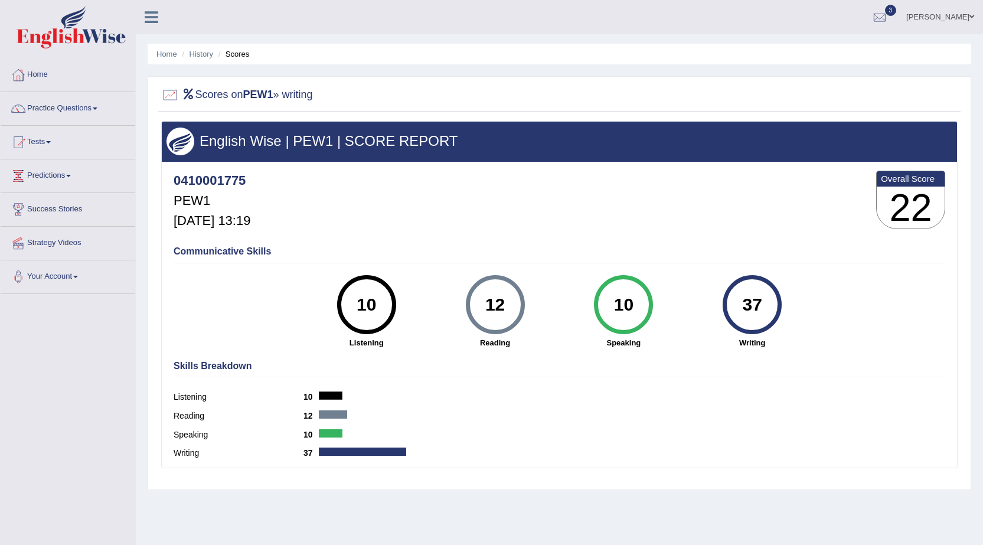
click at [971, 15] on span at bounding box center [972, 17] width 5 height 8
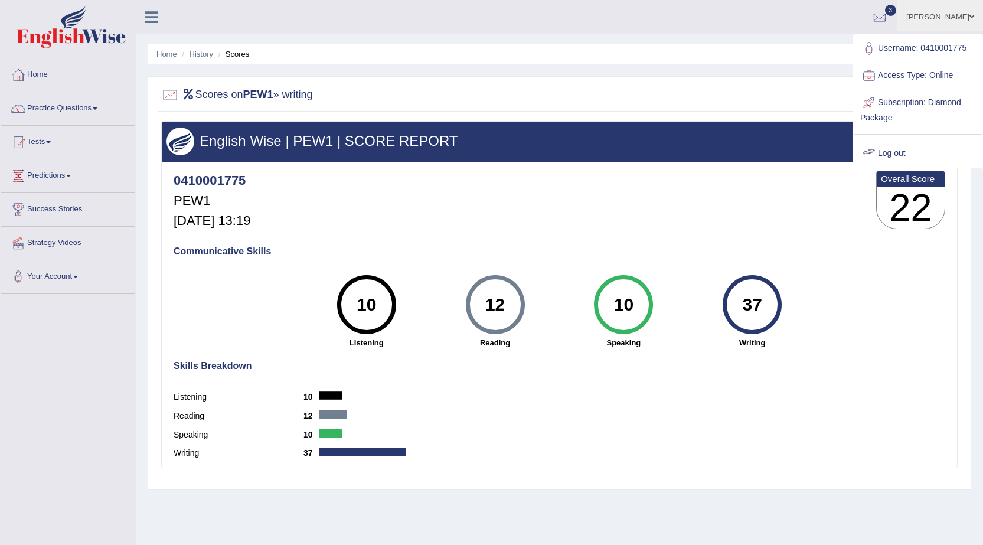
click at [690, 93] on div at bounding box center [559, 95] width 797 height 24
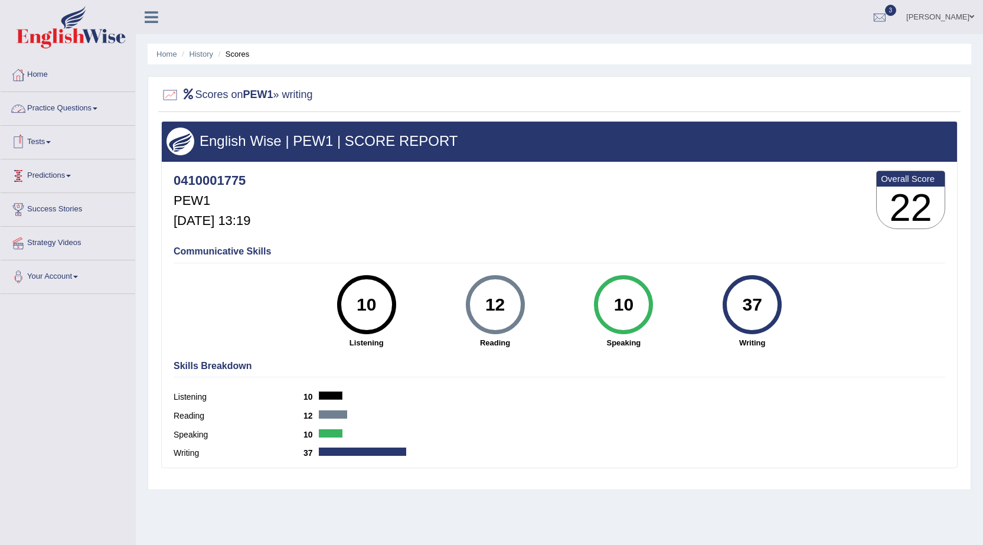
click at [50, 142] on link "Tests" at bounding box center [68, 141] width 135 height 30
click at [64, 187] on link "Take Mock Test" at bounding box center [77, 190] width 110 height 21
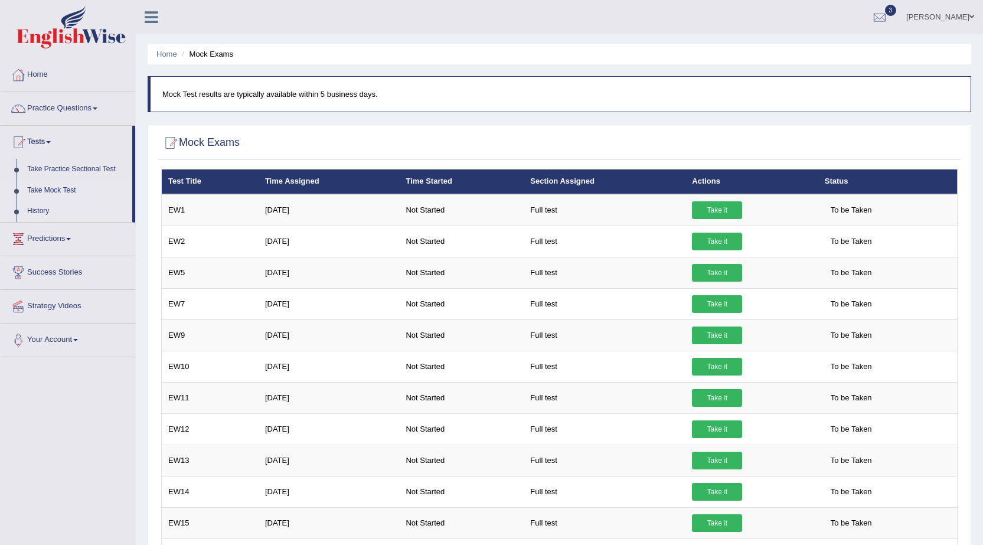
click at [36, 217] on link "History" at bounding box center [77, 211] width 110 height 21
click at [41, 207] on link "History" at bounding box center [77, 211] width 110 height 21
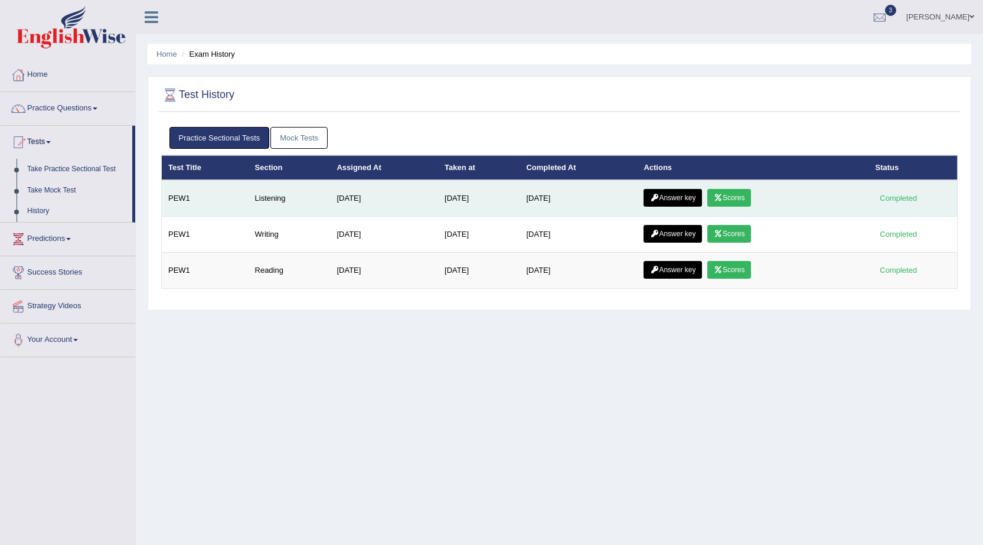
click at [687, 200] on link "Answer key" at bounding box center [673, 198] width 58 height 18
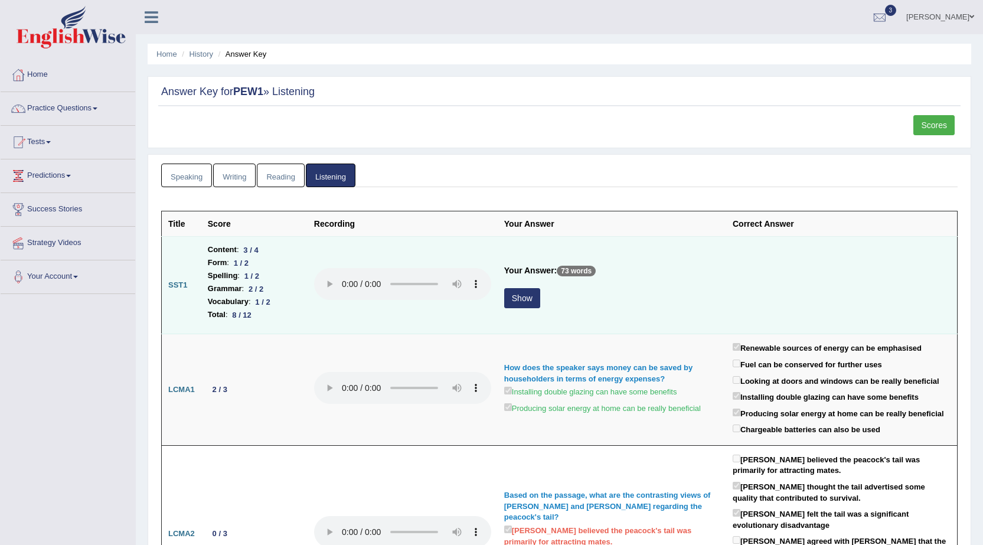
click at [512, 301] on button "Show" at bounding box center [522, 298] width 36 height 20
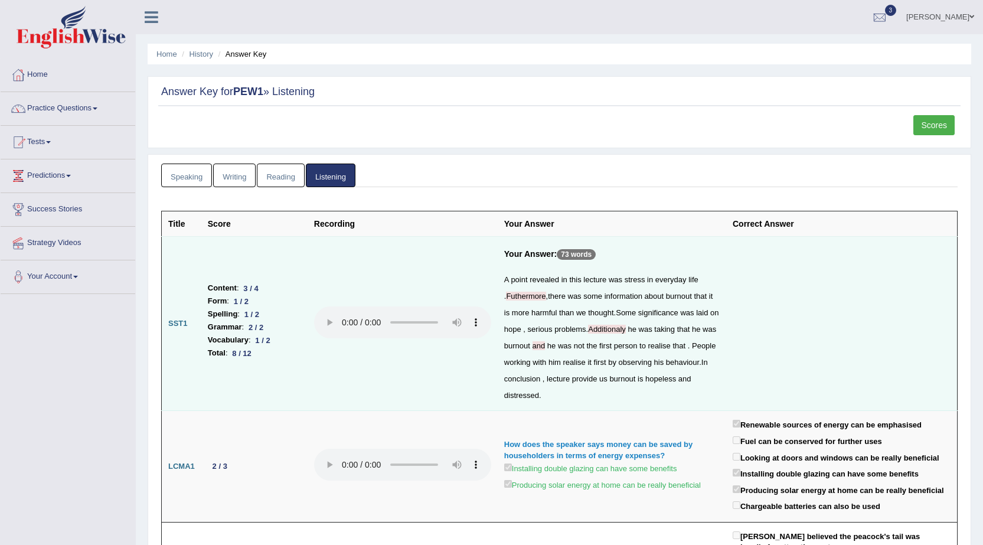
click at [53, 145] on link "Tests" at bounding box center [68, 141] width 135 height 30
click at [41, 213] on link "History" at bounding box center [77, 211] width 110 height 21
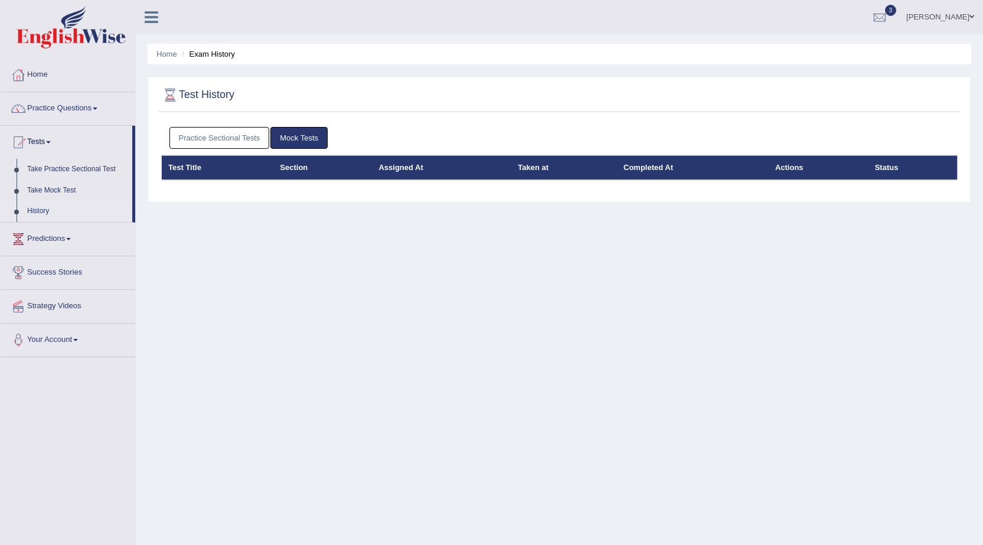
click at [247, 126] on div "Practice Sectional Tests Mock Tests" at bounding box center [559, 138] width 797 height 34
click at [246, 130] on link "Practice Sectional Tests" at bounding box center [219, 138] width 100 height 22
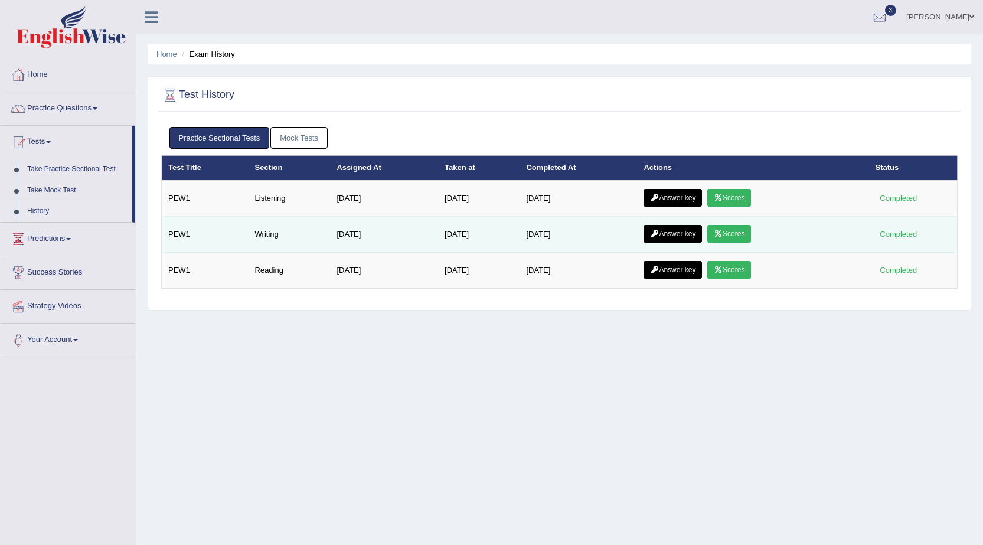
click at [659, 230] on icon at bounding box center [654, 233] width 9 height 7
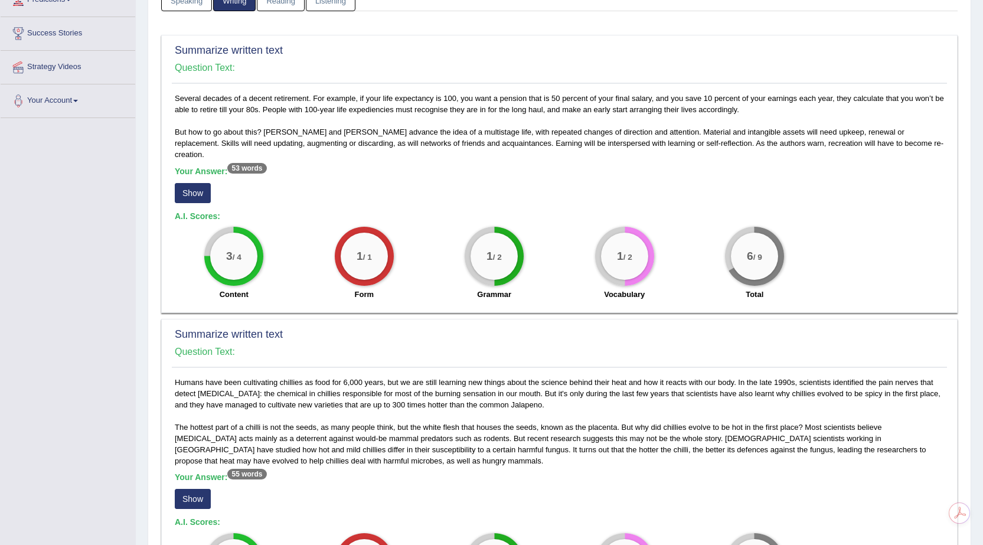
scroll to position [177, 0]
click at [204, 182] on button "Show" at bounding box center [193, 192] width 36 height 20
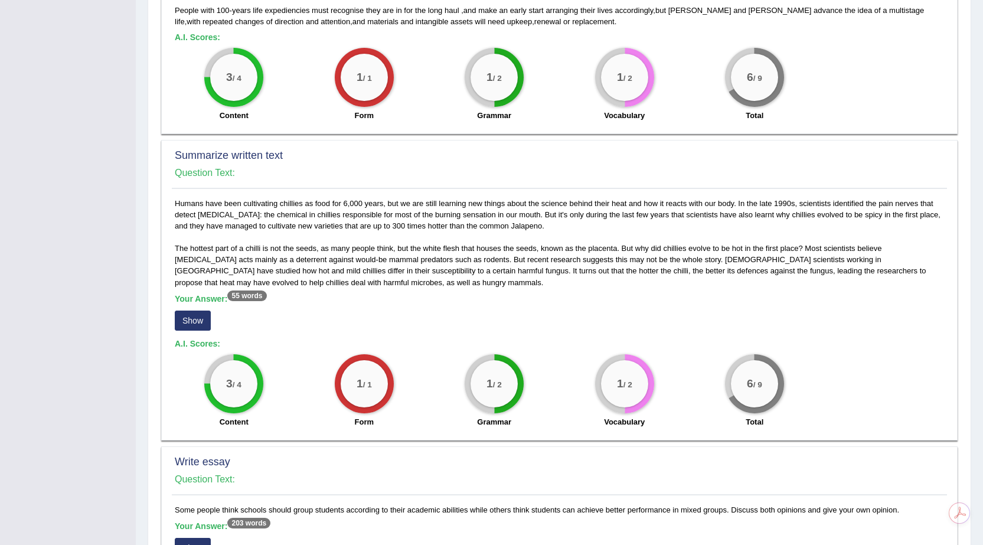
scroll to position [413, 0]
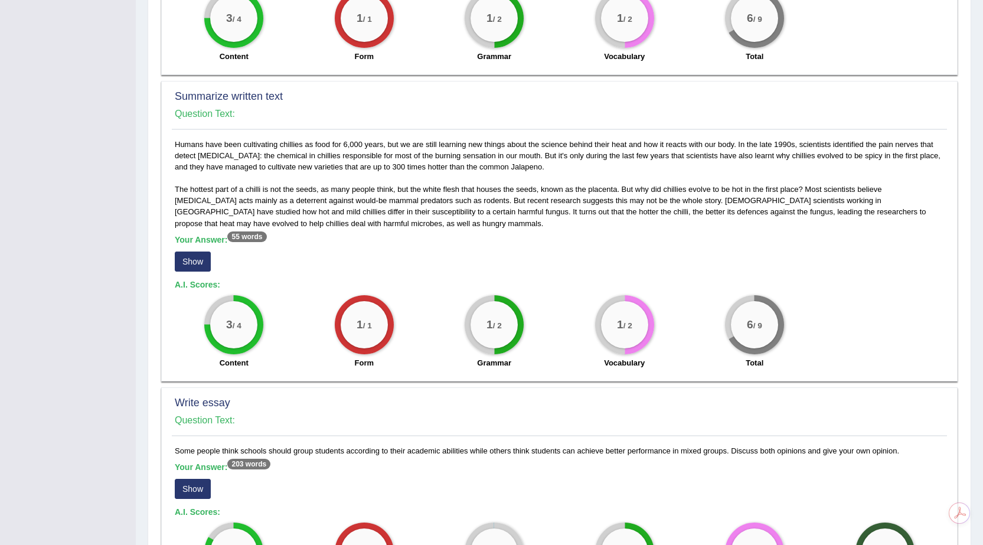
click at [197, 262] on div "Your Answer: 55 words Show" at bounding box center [559, 255] width 769 height 40
click at [203, 252] on button "Show" at bounding box center [193, 262] width 36 height 20
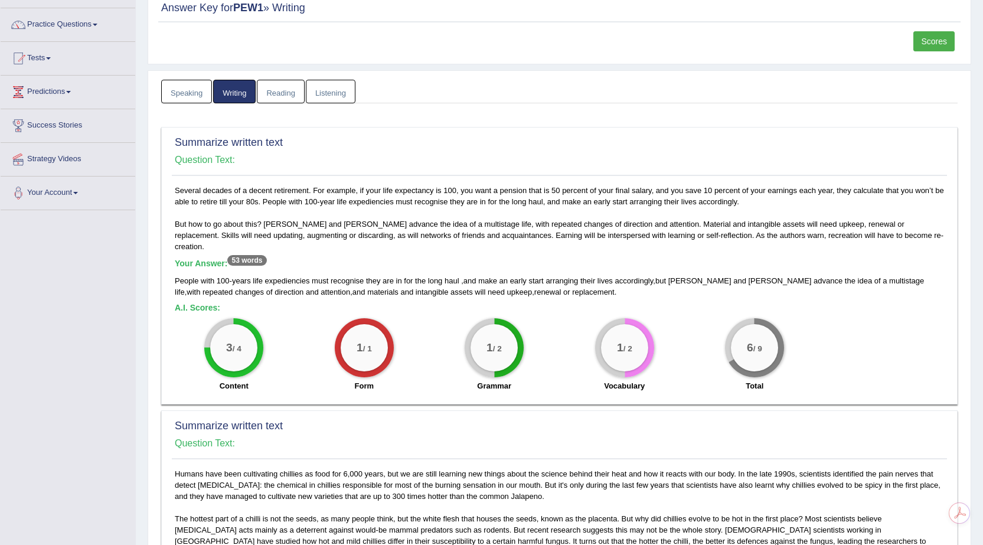
scroll to position [6, 0]
